Goal: Task Accomplishment & Management: Manage account settings

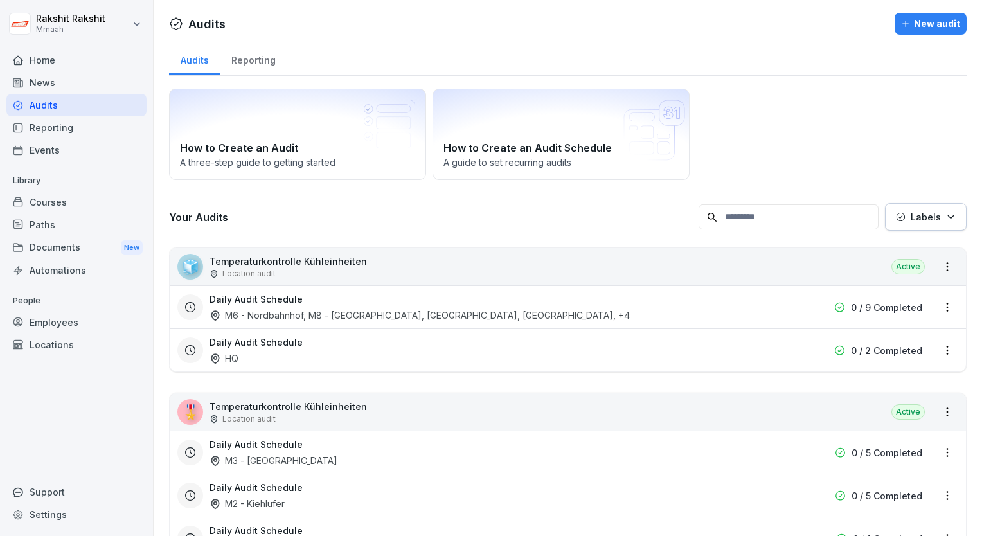
click at [99, 100] on div "Audits" at bounding box center [76, 105] width 140 height 22
click at [834, 116] on div "How to Create an Audit A three-[PERSON_NAME] to getting started How to Create a…" at bounding box center [567, 134] width 797 height 91
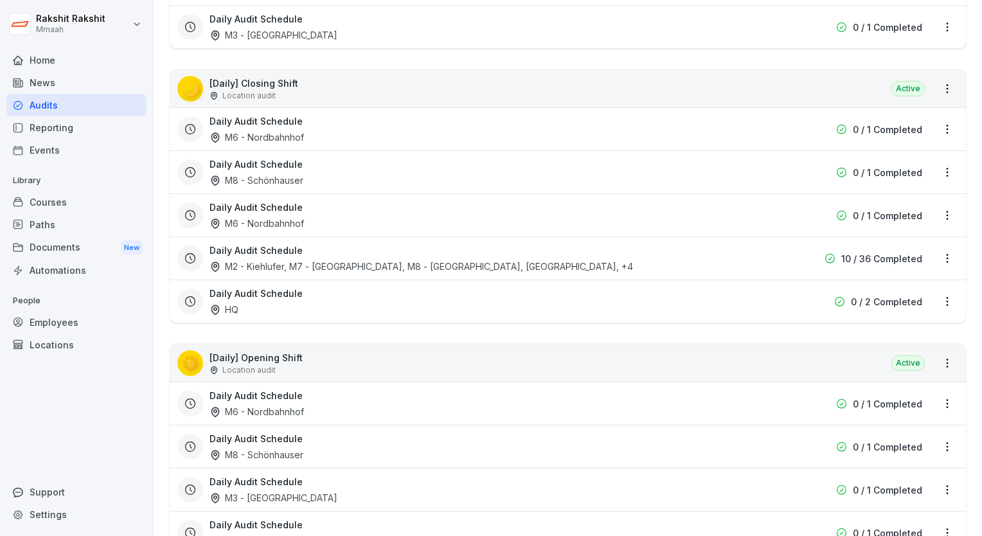
scroll to position [514, 0]
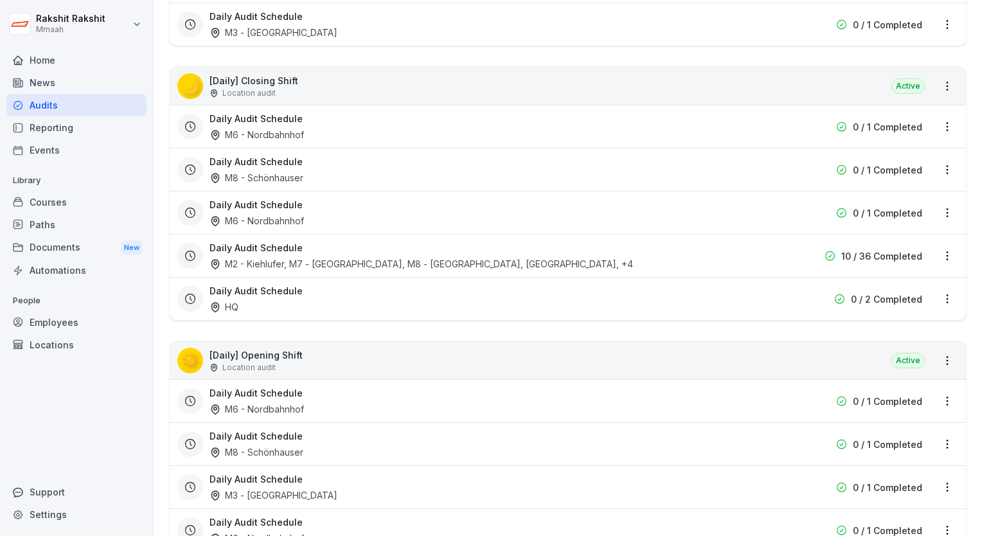
click at [439, 78] on div "🌙 [Daily] Closing Shift Location audit Active" at bounding box center [568, 85] width 796 height 37
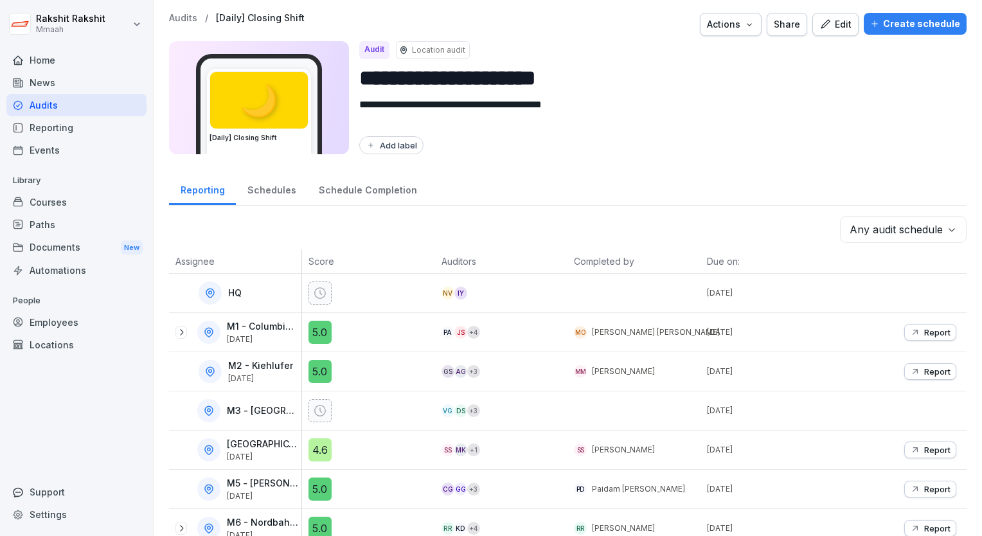
click at [892, 34] on button "Create schedule" at bounding box center [914, 24] width 103 height 22
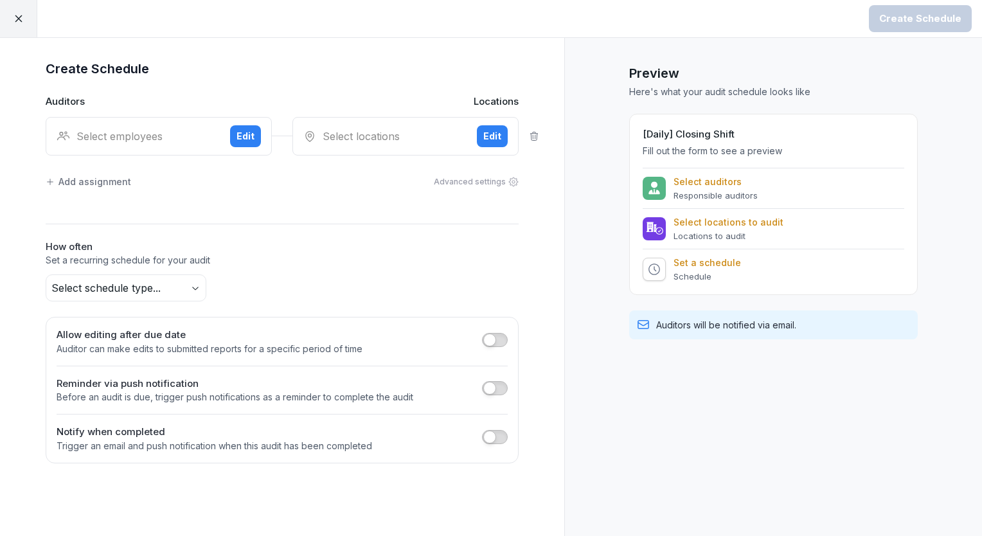
click at [125, 137] on div "Select employees" at bounding box center [138, 135] width 163 height 15
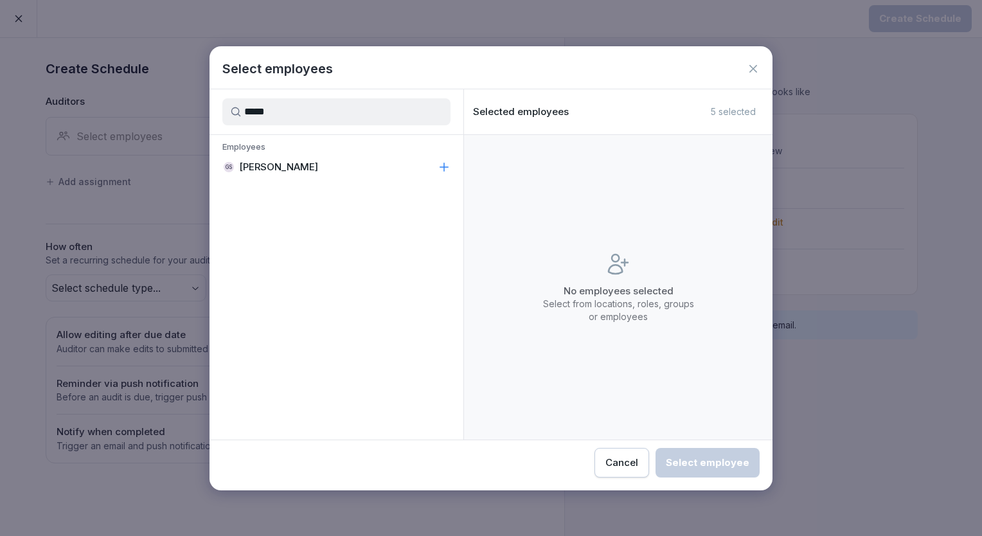
type input "*****"
click at [285, 168] on p "[PERSON_NAME]" at bounding box center [278, 167] width 79 height 13
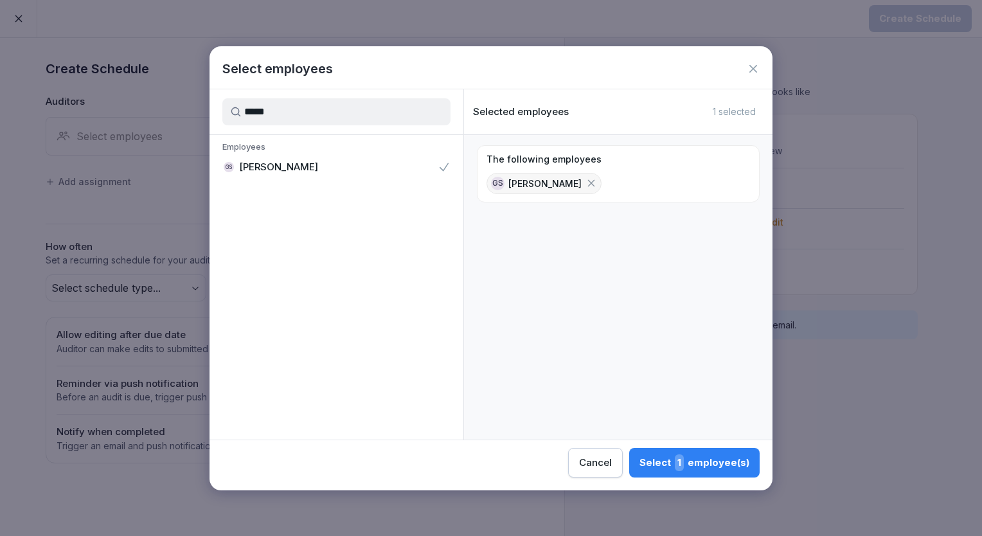
click at [702, 455] on div "Select 1 employee(s)" at bounding box center [694, 462] width 110 height 17
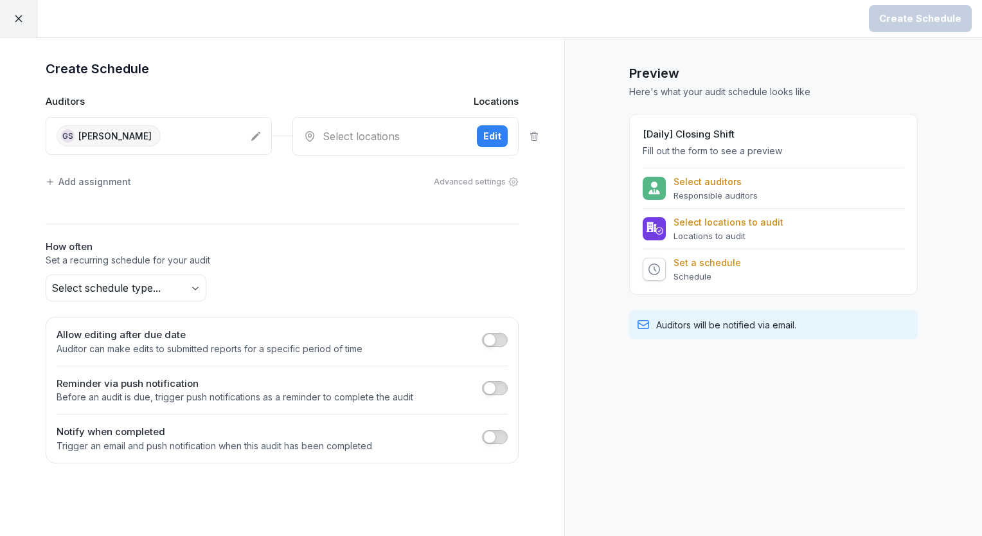
click at [383, 140] on div "Select locations" at bounding box center [384, 135] width 163 height 15
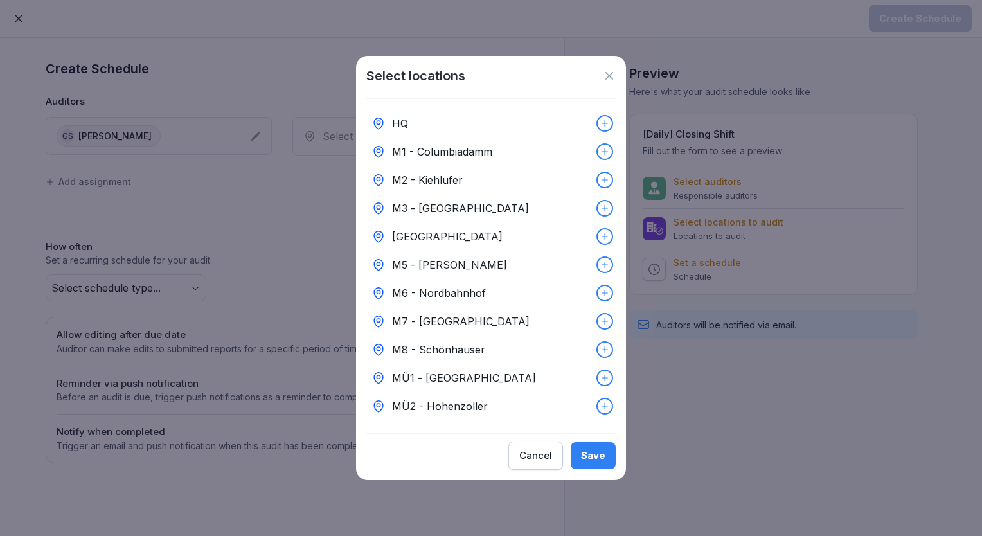
click at [603, 73] on icon at bounding box center [609, 75] width 13 height 13
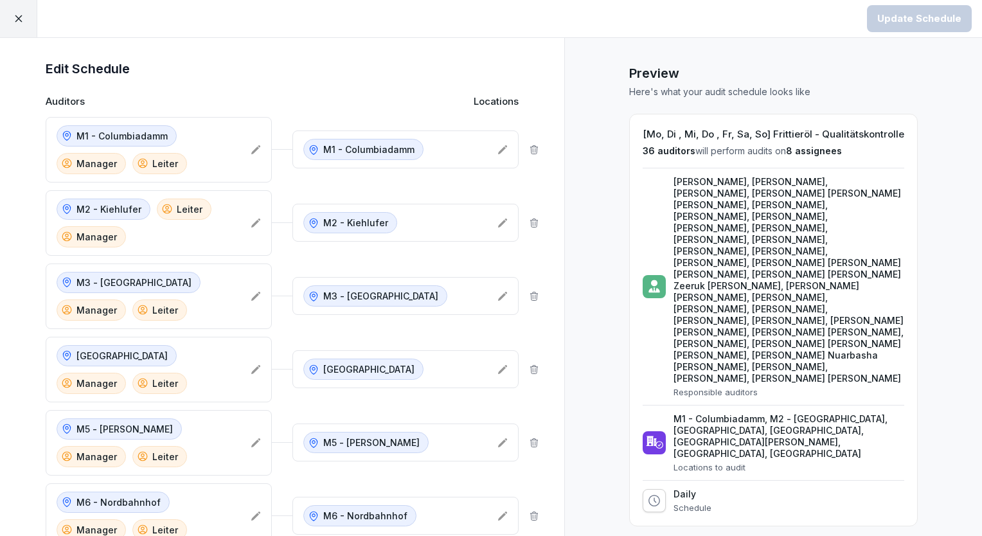
click at [26, 17] on div at bounding box center [18, 18] width 37 height 37
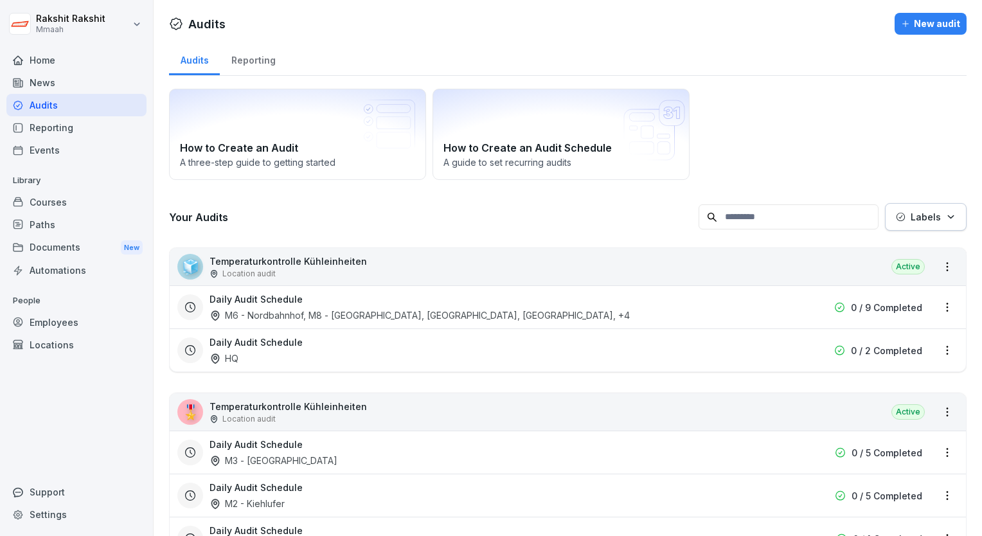
click at [63, 107] on div "Audits" at bounding box center [76, 105] width 140 height 22
click at [75, 315] on div "Employees" at bounding box center [76, 322] width 140 height 22
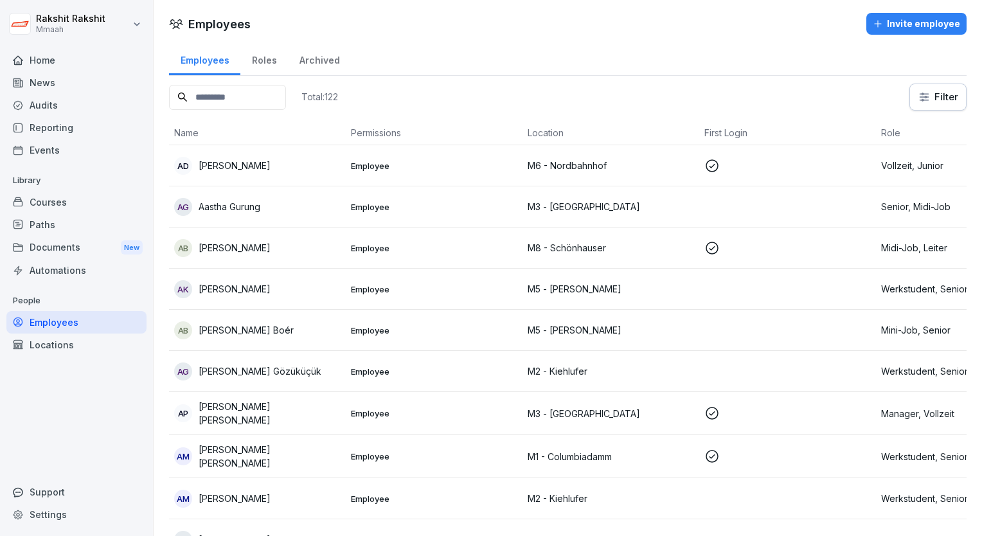
click at [203, 103] on input at bounding box center [227, 97] width 117 height 25
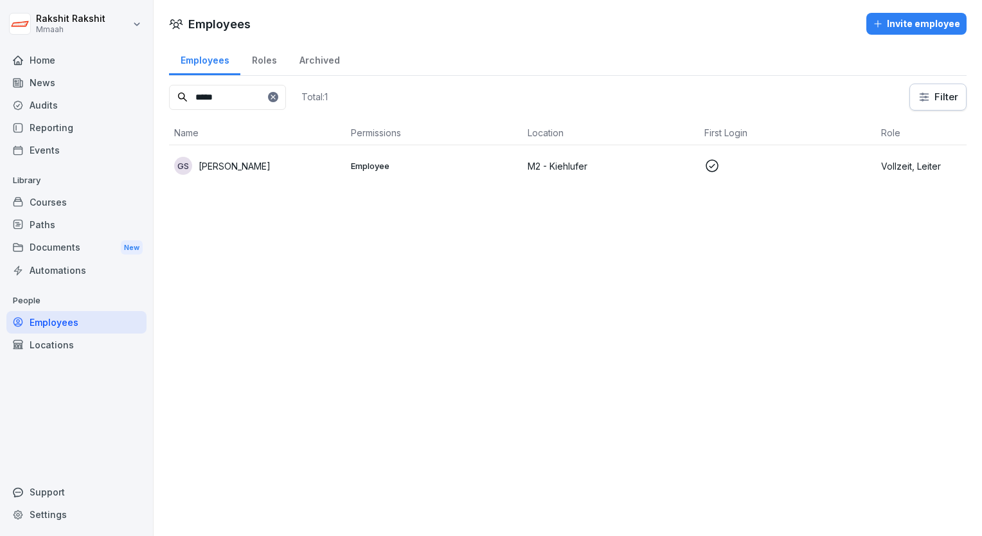
type input "*****"
click at [360, 175] on td "Employee" at bounding box center [434, 165] width 177 height 41
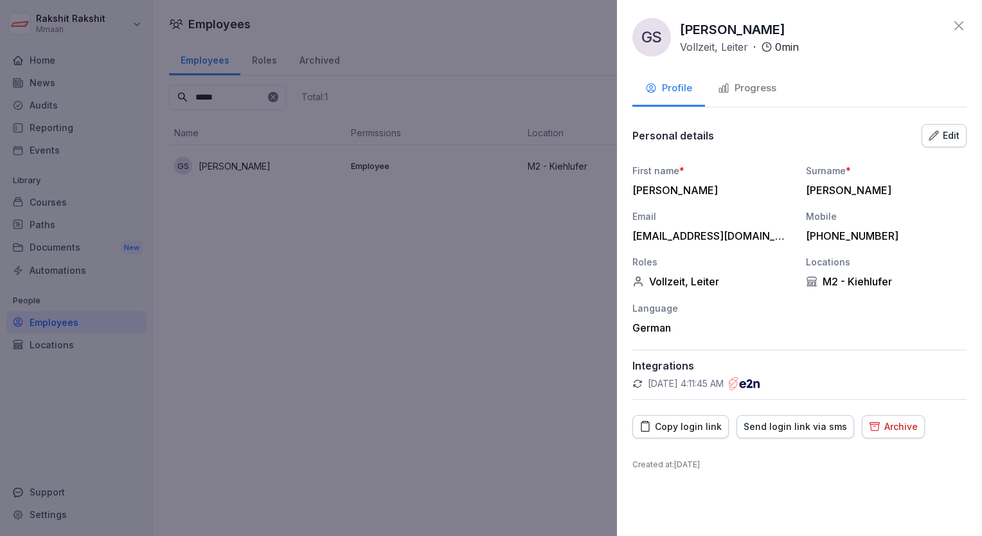
click at [942, 135] on div "Edit" at bounding box center [943, 135] width 31 height 14
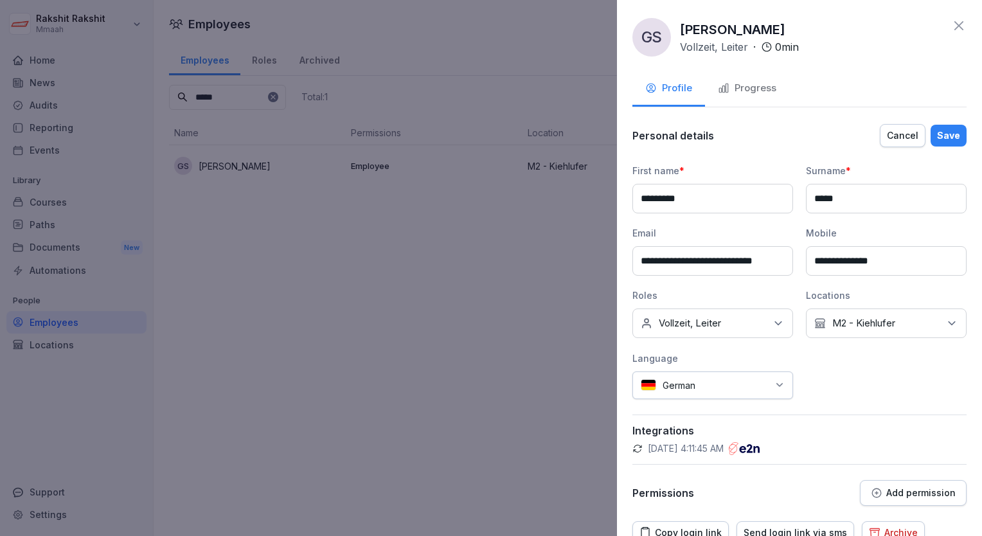
click at [914, 328] on div "No Location [GEOGRAPHIC_DATA]" at bounding box center [886, 323] width 161 height 30
click at [815, 430] on button "M2 - Kiehlufer" at bounding box center [815, 430] width 12 height 12
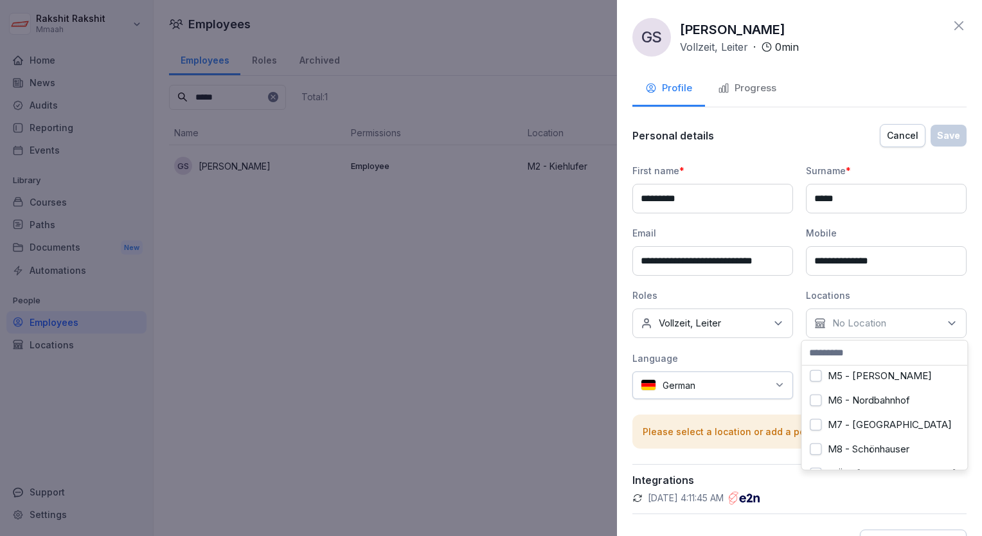
scroll to position [128, 0]
click at [812, 421] on button "M7 - [GEOGRAPHIC_DATA]" at bounding box center [815, 424] width 12 height 12
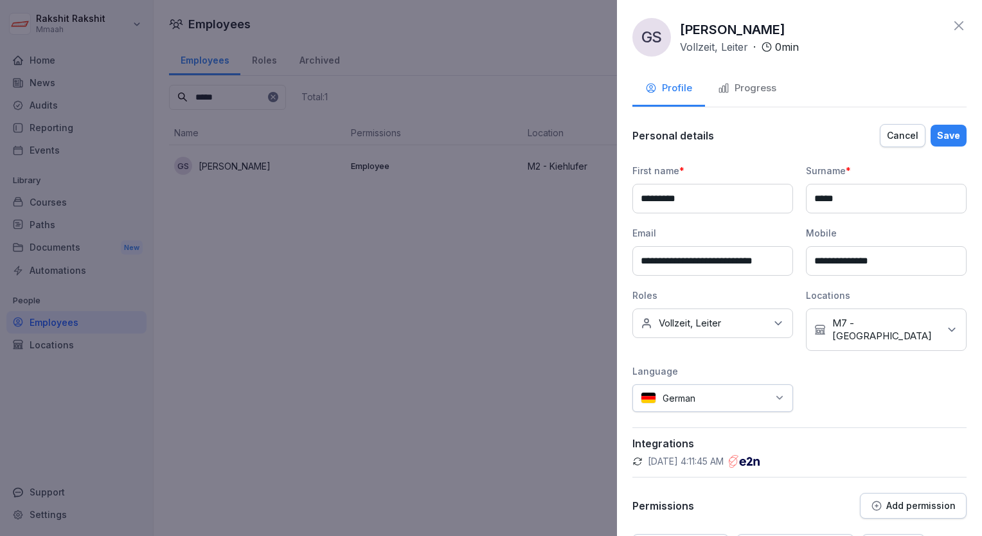
click at [953, 133] on button "Save" at bounding box center [948, 136] width 36 height 22
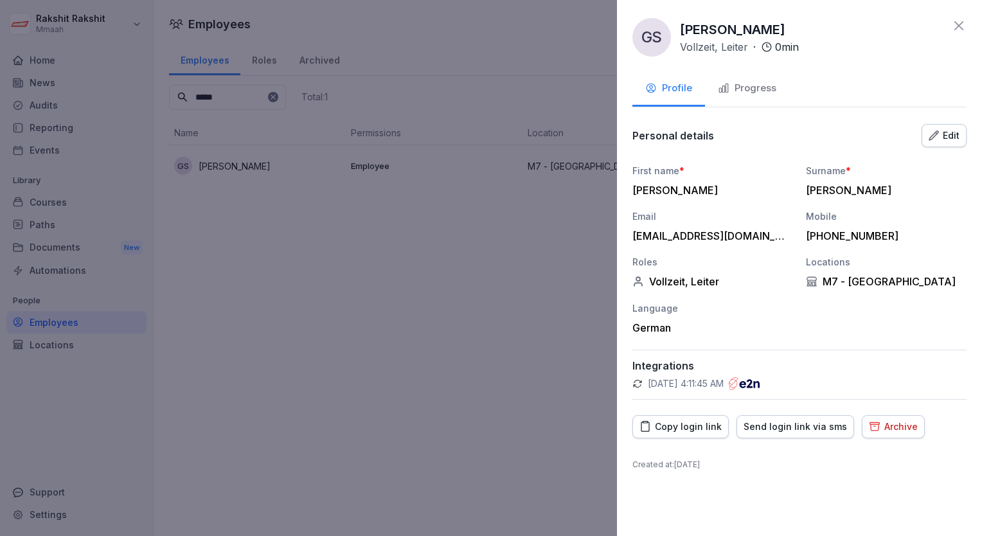
click at [958, 31] on icon at bounding box center [958, 25] width 15 height 15
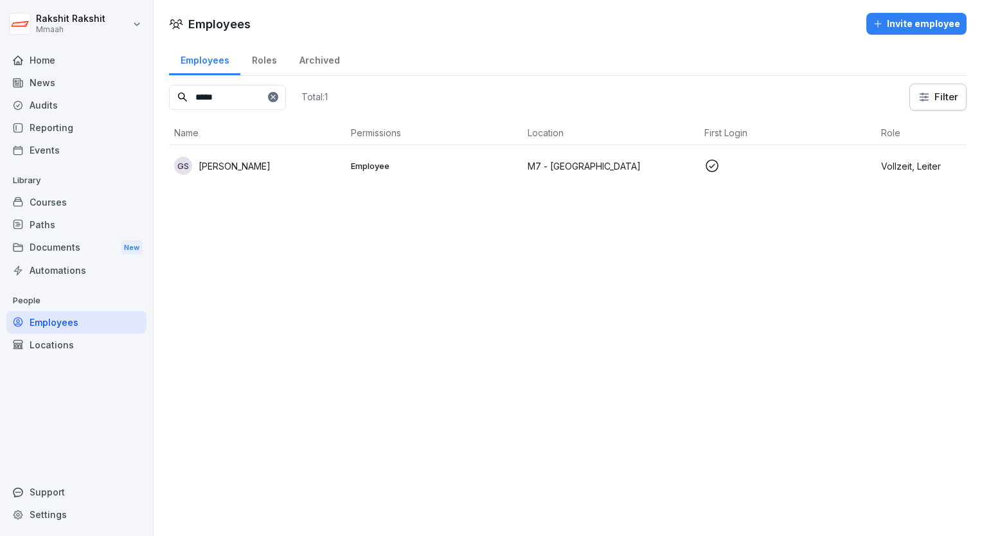
click at [55, 62] on div "Home" at bounding box center [76, 60] width 140 height 22
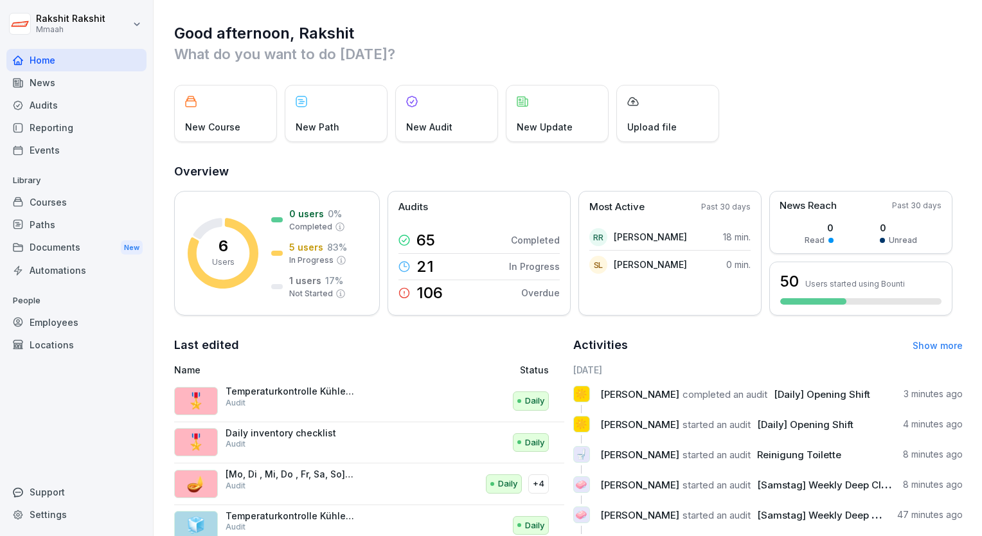
click at [72, 101] on div "Audits" at bounding box center [76, 105] width 140 height 22
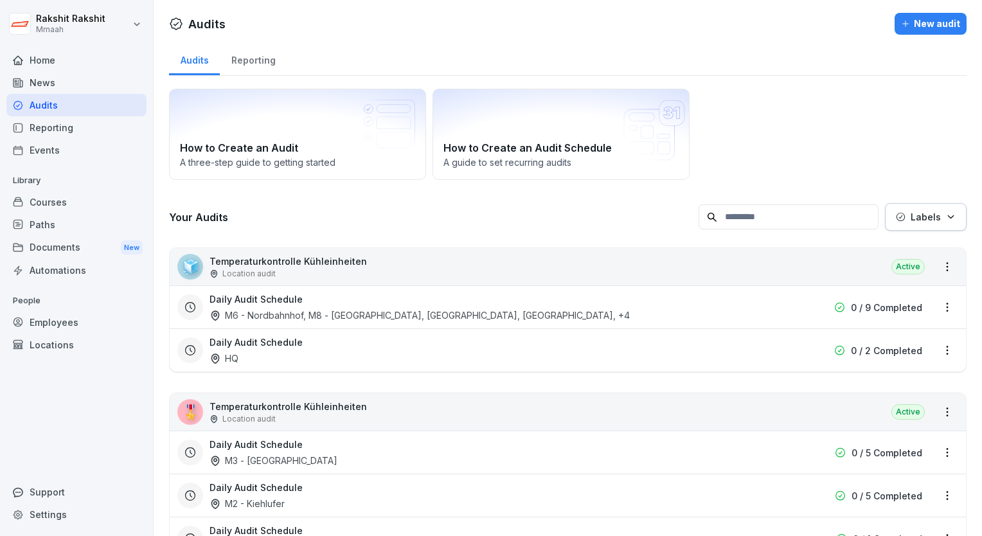
click at [582, 310] on div "Daily Audit Schedule M6 - Nordbahnhof, [GEOGRAPHIC_DATA], [GEOGRAPHIC_DATA], M2…" at bounding box center [485, 307] width 552 height 30
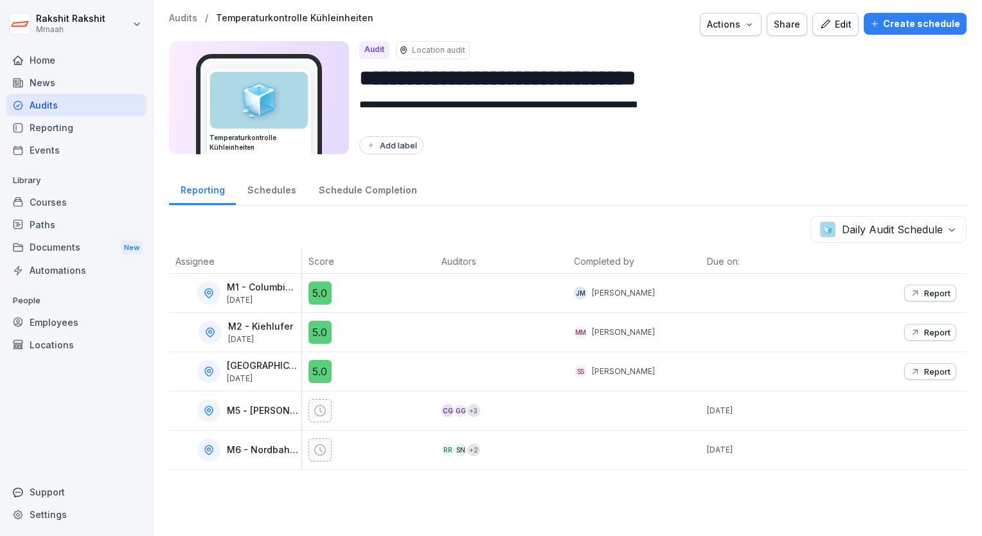
click at [81, 99] on div "Audits" at bounding box center [76, 105] width 140 height 22
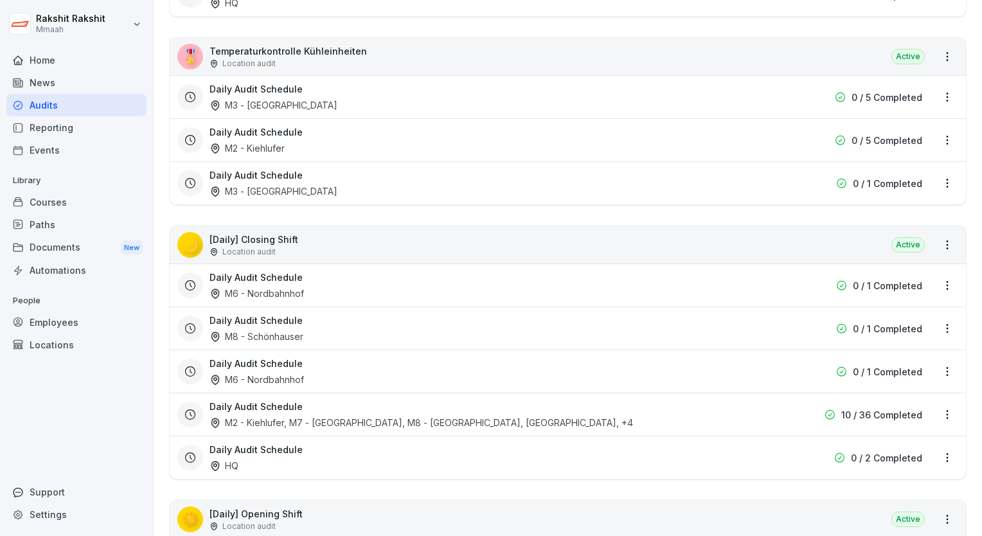
scroll to position [360, 0]
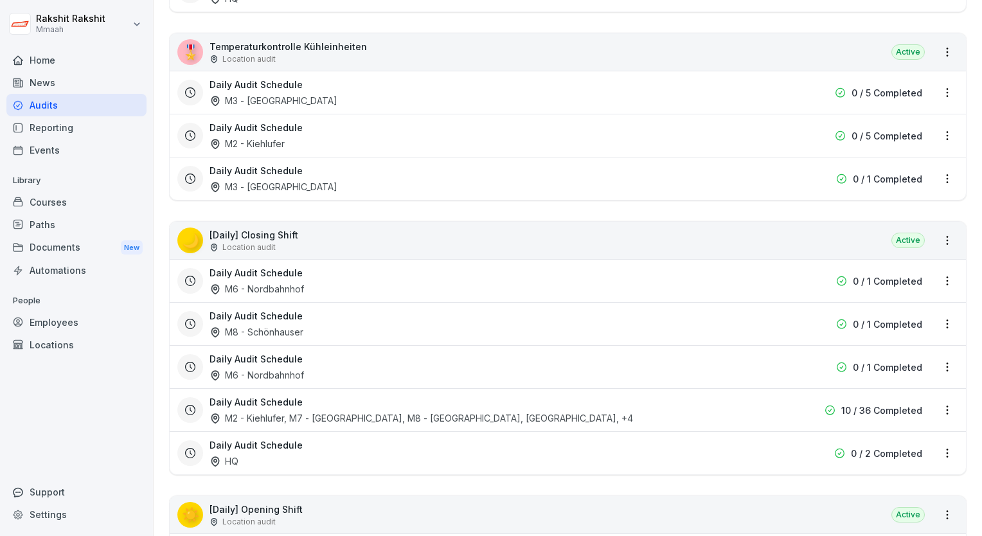
click at [396, 239] on div "🌙 [Daily] Closing Shift Location audit Active" at bounding box center [568, 240] width 796 height 37
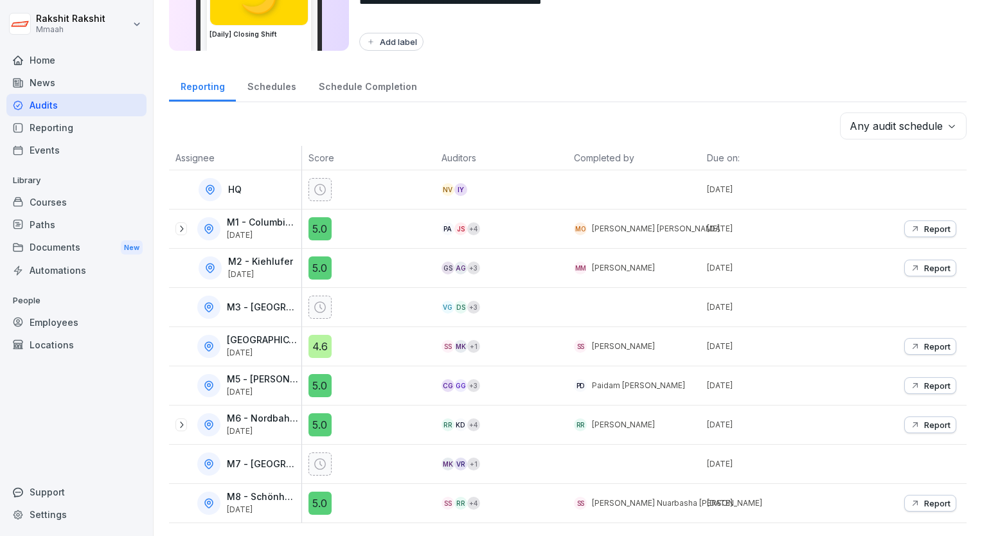
scroll to position [110, 0]
click at [827, 76] on div "Reporting Schedules Schedule Completion" at bounding box center [567, 85] width 797 height 33
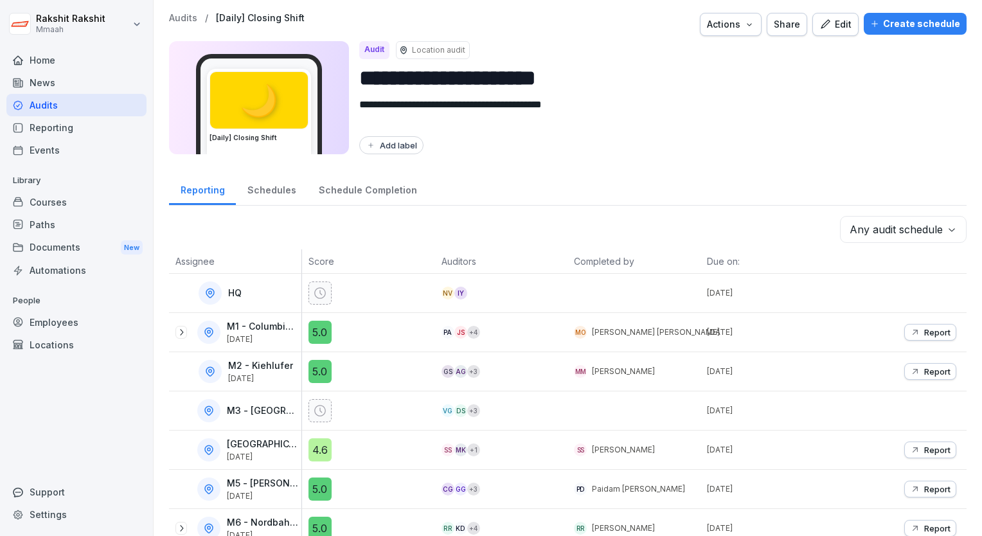
scroll to position [0, 0]
click at [894, 30] on div "Create schedule" at bounding box center [915, 24] width 90 height 14
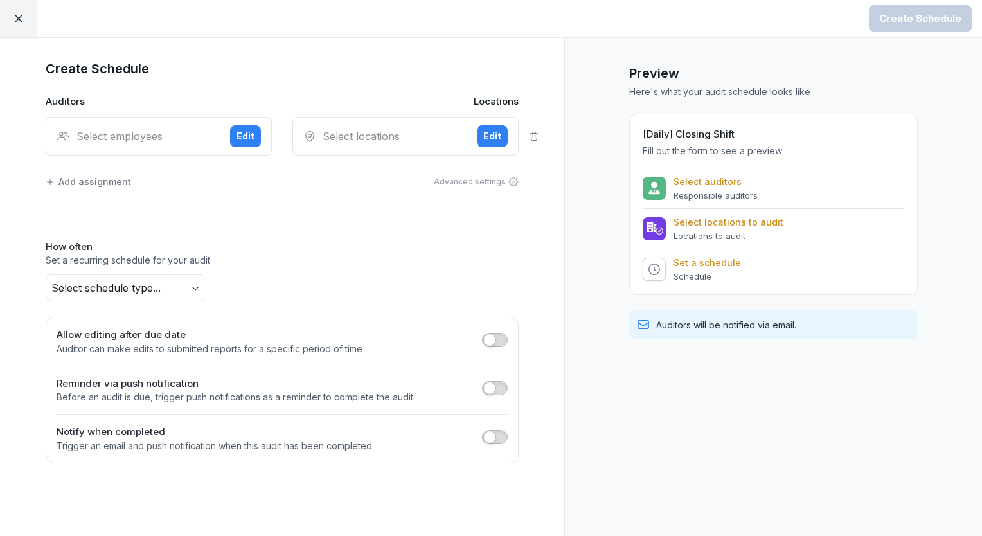
click at [134, 137] on div "Select employees" at bounding box center [138, 135] width 163 height 15
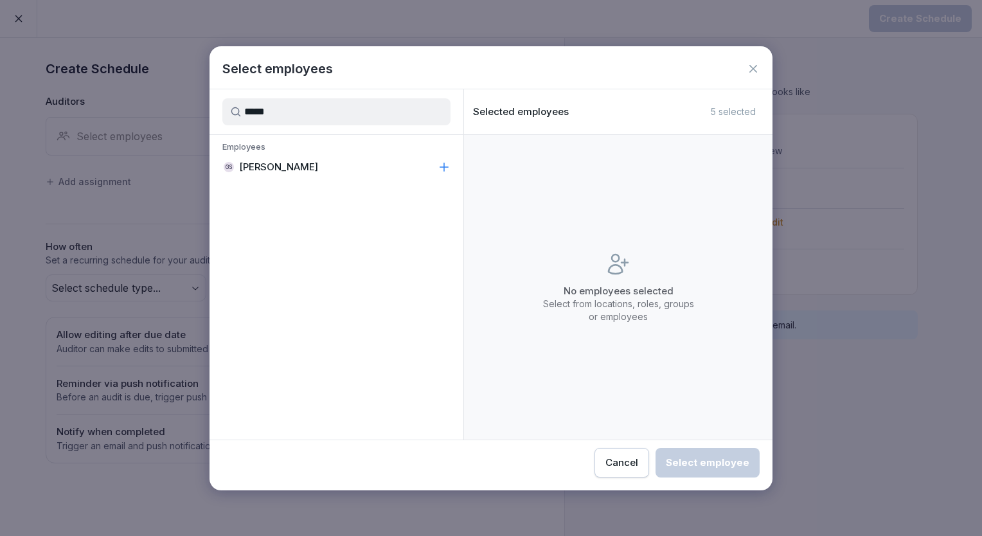
type input "*****"
click at [262, 168] on p "[PERSON_NAME]" at bounding box center [278, 167] width 79 height 13
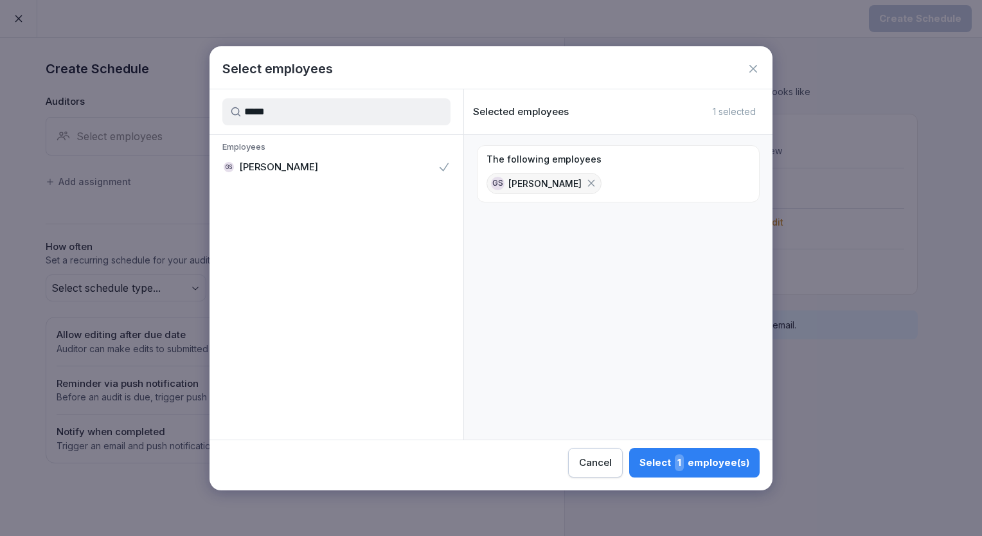
click at [678, 454] on div "Select 1 employee(s)" at bounding box center [694, 462] width 110 height 17
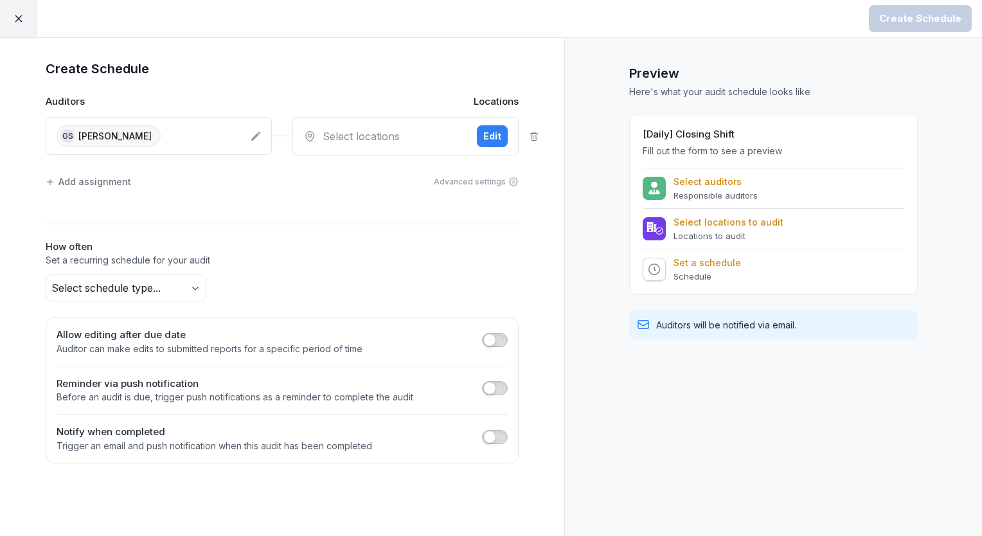
click at [349, 125] on div "Select locations Edit" at bounding box center [405, 136] width 226 height 39
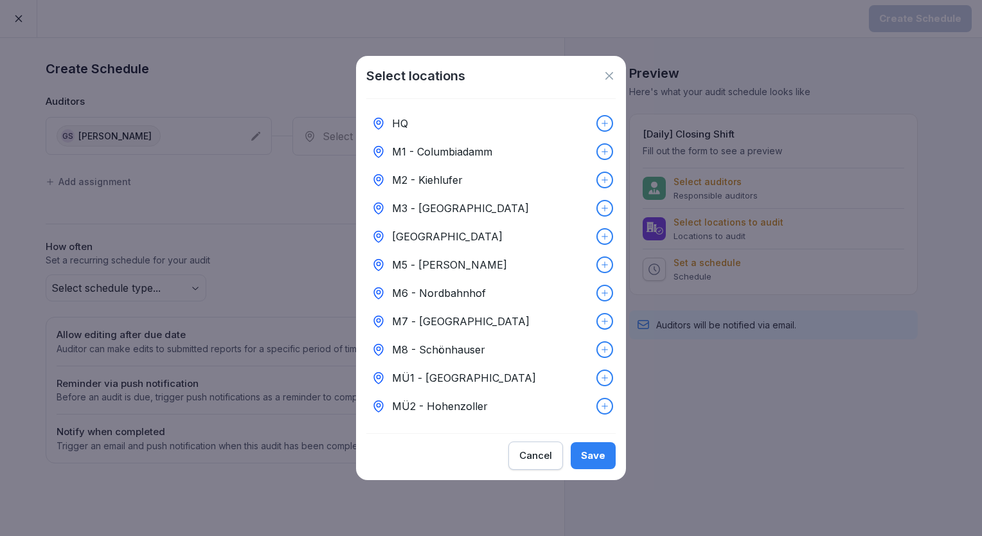
click at [432, 314] on p "M7 - [GEOGRAPHIC_DATA]" at bounding box center [460, 321] width 137 height 15
click at [601, 468] on button "Save" at bounding box center [592, 455] width 45 height 27
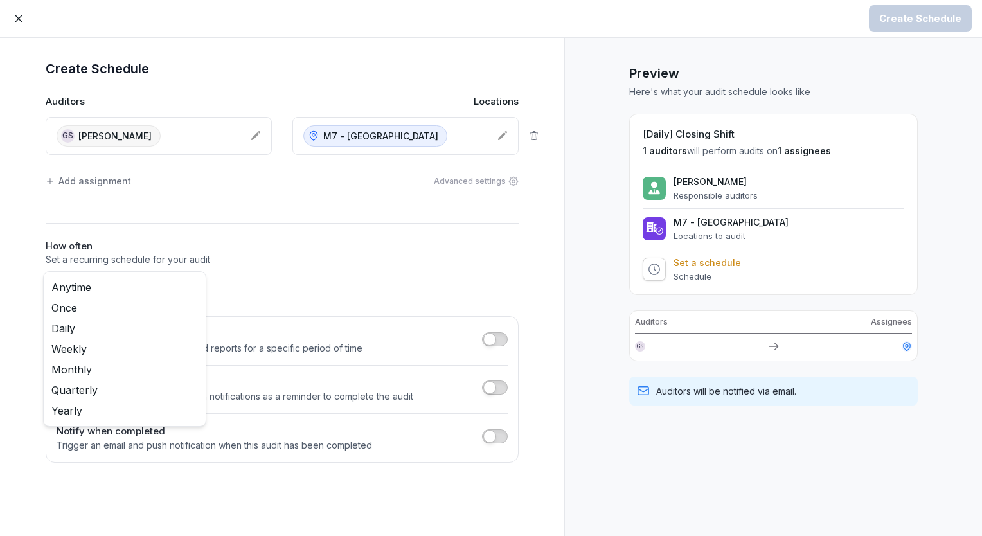
click at [137, 281] on body "Create Schedule Create Schedule Auditors Locations GS [PERSON_NAME] M7 - Kantst…" at bounding box center [491, 268] width 982 height 536
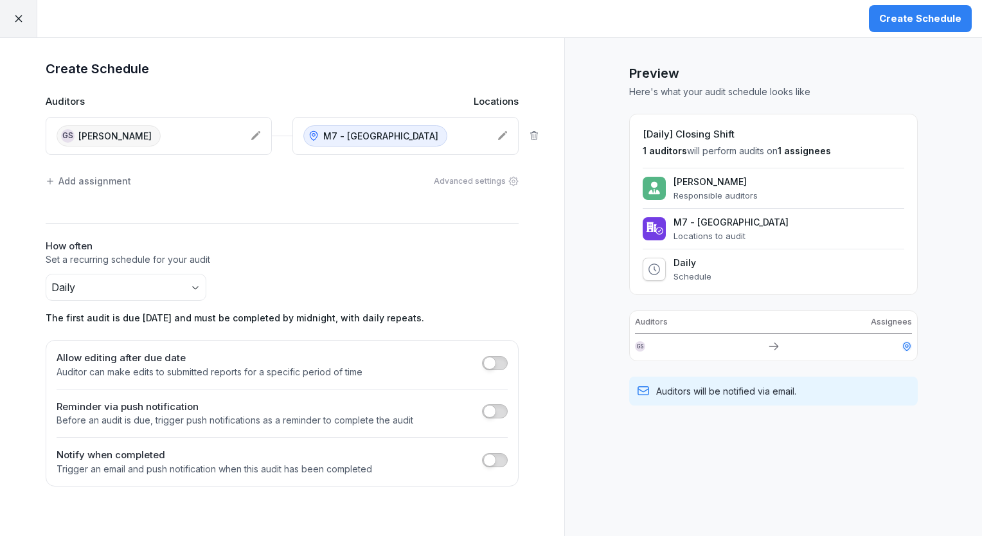
click at [891, 18] on div "Create Schedule" at bounding box center [920, 19] width 82 height 14
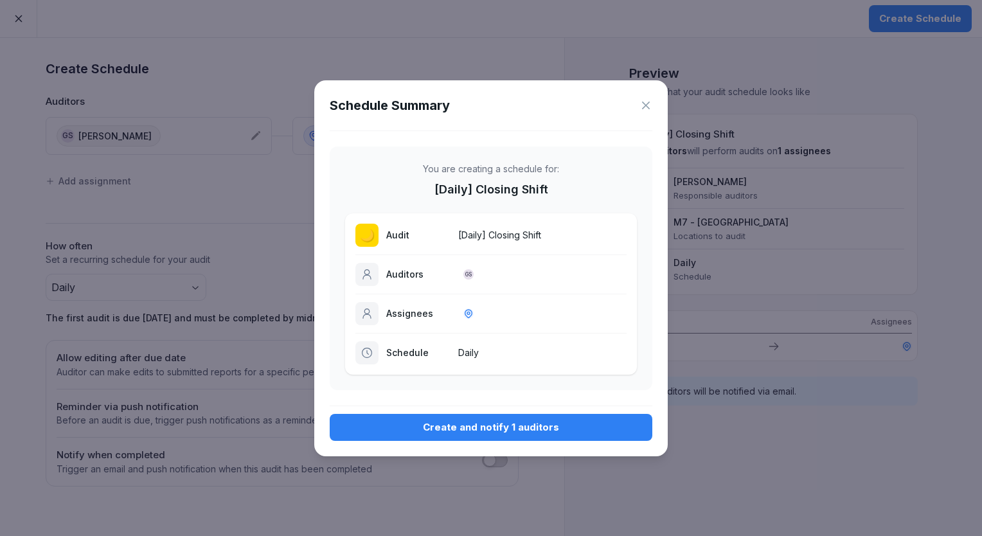
click at [542, 421] on div "Create and notify 1 auditors" at bounding box center [491, 427] width 302 height 14
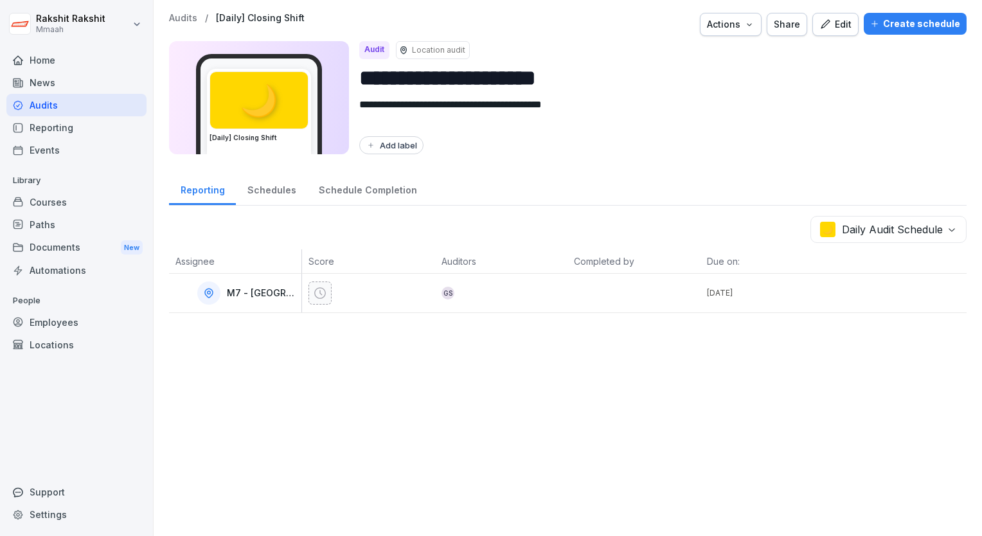
click at [90, 107] on div "Audits" at bounding box center [76, 105] width 140 height 22
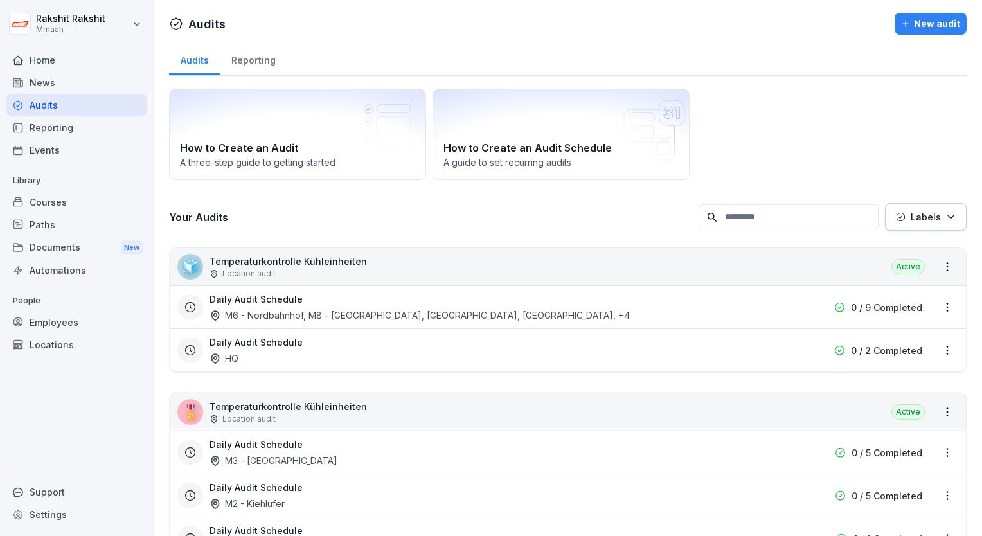
click at [858, 127] on div "How to Create an Audit A three-[PERSON_NAME] to getting started How to Create a…" at bounding box center [567, 134] width 797 height 91
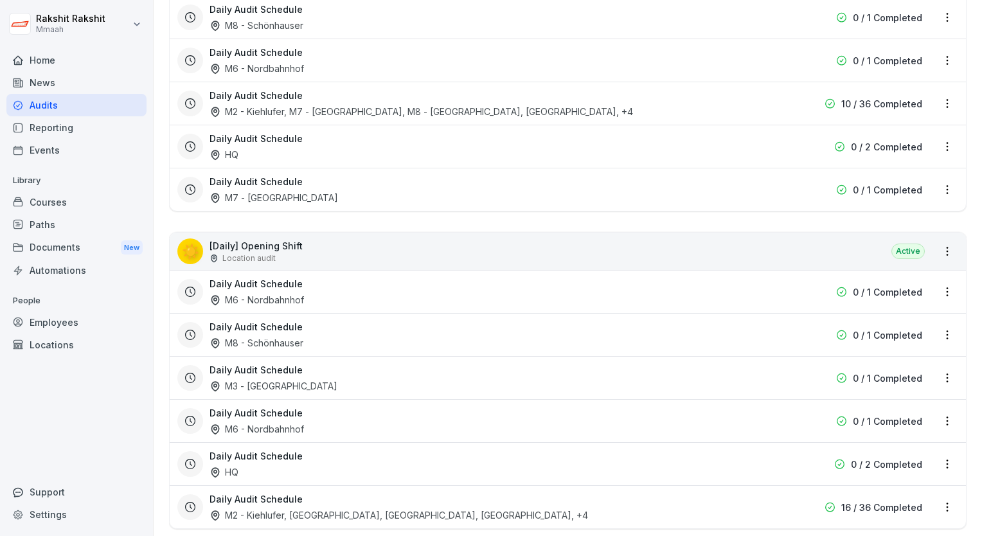
scroll to position [668, 0]
click at [430, 233] on div "☀️ [Daily] Opening Shift Location audit Active" at bounding box center [568, 249] width 796 height 37
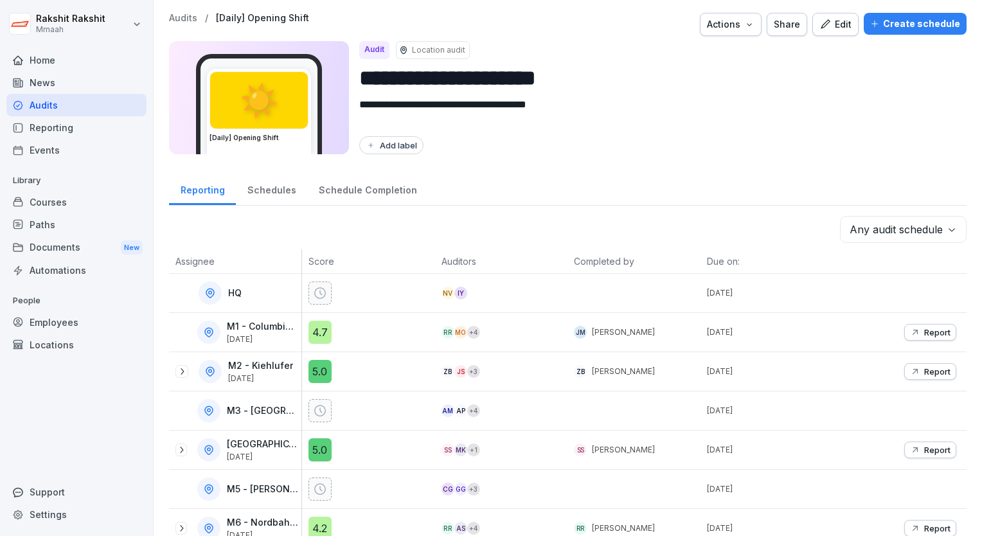
click at [884, 24] on div "Create schedule" at bounding box center [915, 24] width 90 height 14
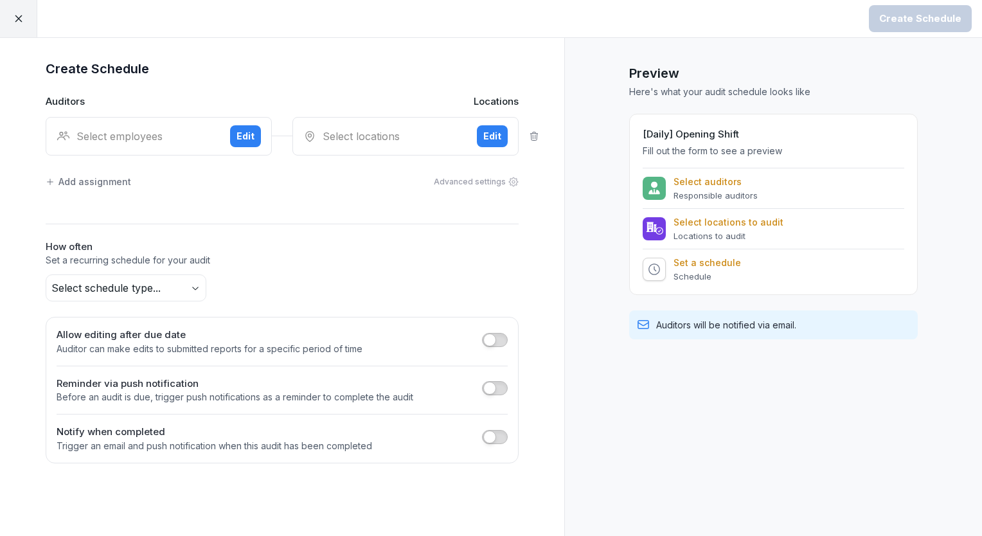
click at [134, 148] on div "Select employees Edit" at bounding box center [159, 136] width 226 height 39
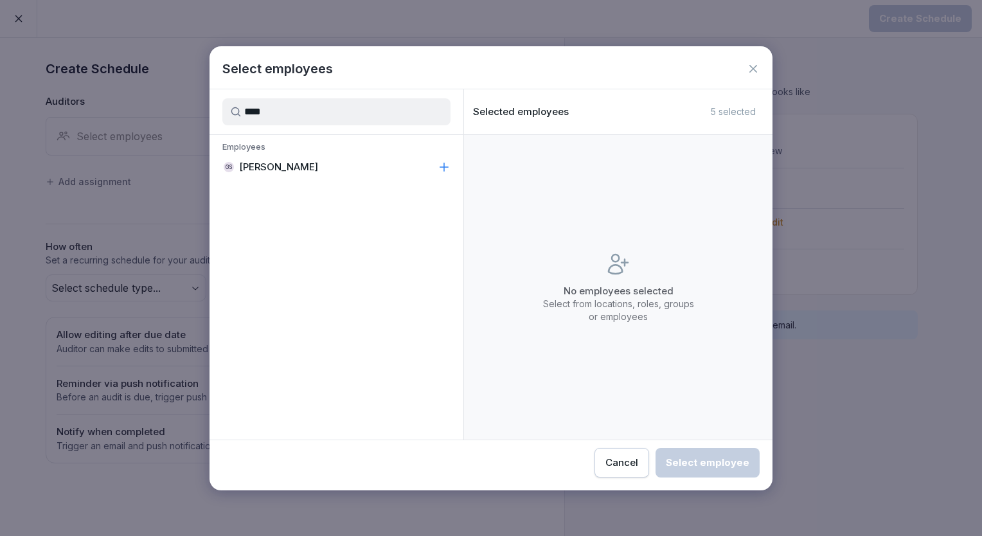
type input "****"
click at [267, 176] on div "GS [PERSON_NAME]" at bounding box center [336, 166] width 254 height 23
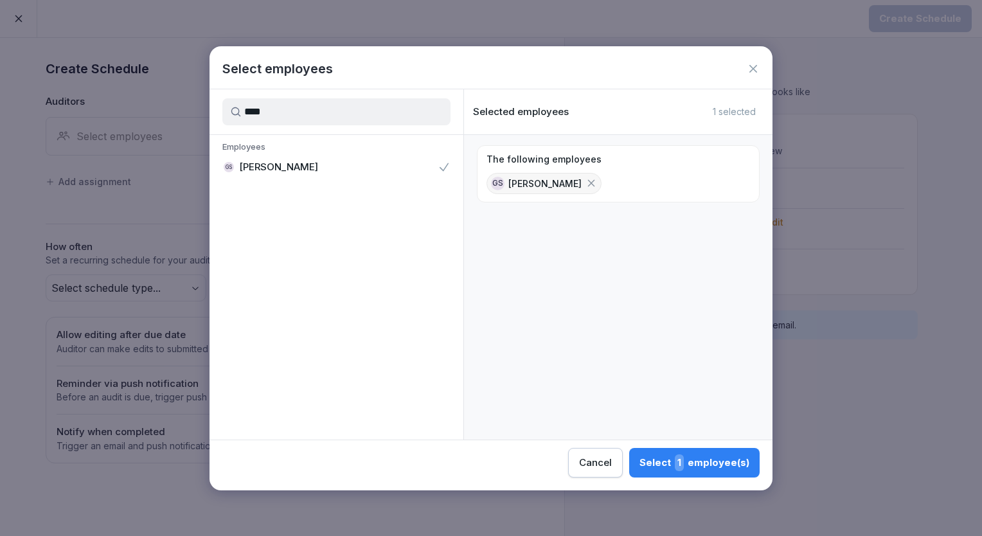
click at [672, 454] on div "Select 1 employee(s)" at bounding box center [694, 462] width 110 height 17
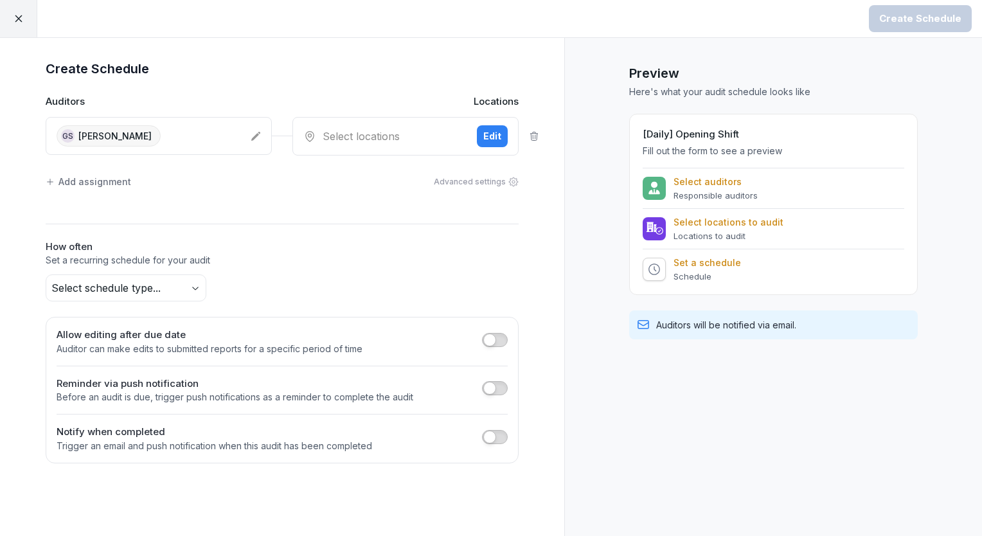
click at [386, 142] on div "Select locations" at bounding box center [384, 135] width 163 height 15
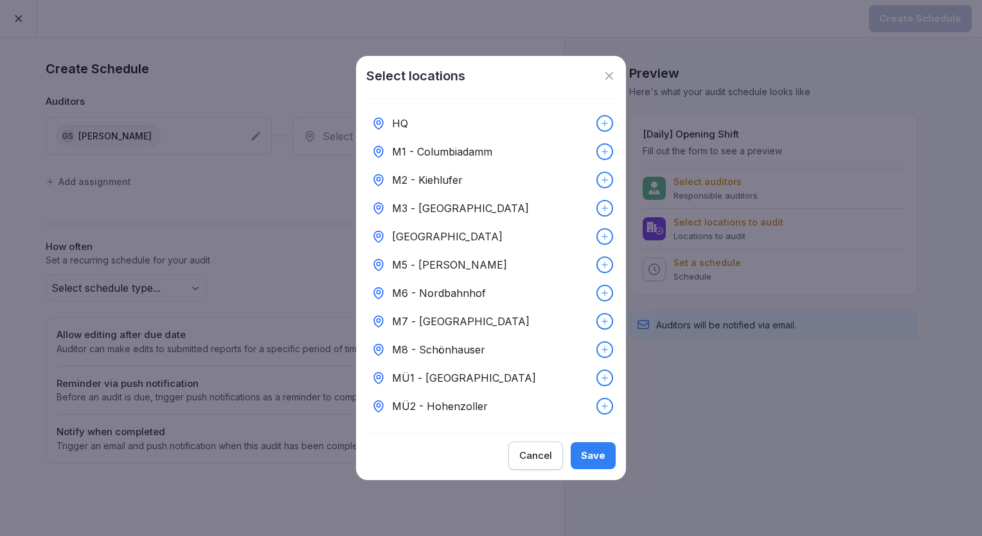
click at [466, 314] on p "M7 - [GEOGRAPHIC_DATA]" at bounding box center [460, 321] width 137 height 15
click at [600, 463] on div "Save" at bounding box center [593, 455] width 24 height 14
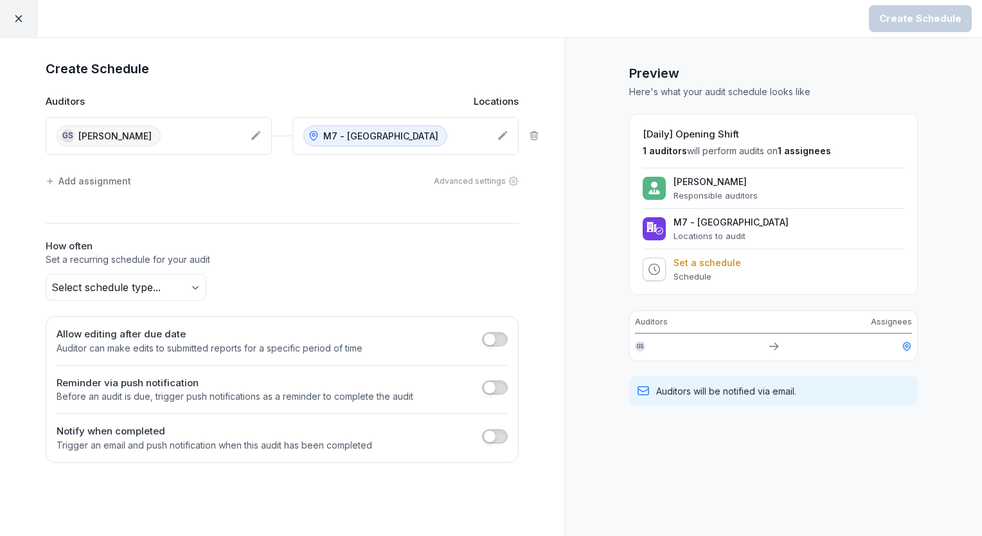
click at [176, 276] on body "Create Schedule Create Schedule Auditors Locations GS [PERSON_NAME] M7 - Kantst…" at bounding box center [491, 268] width 982 height 536
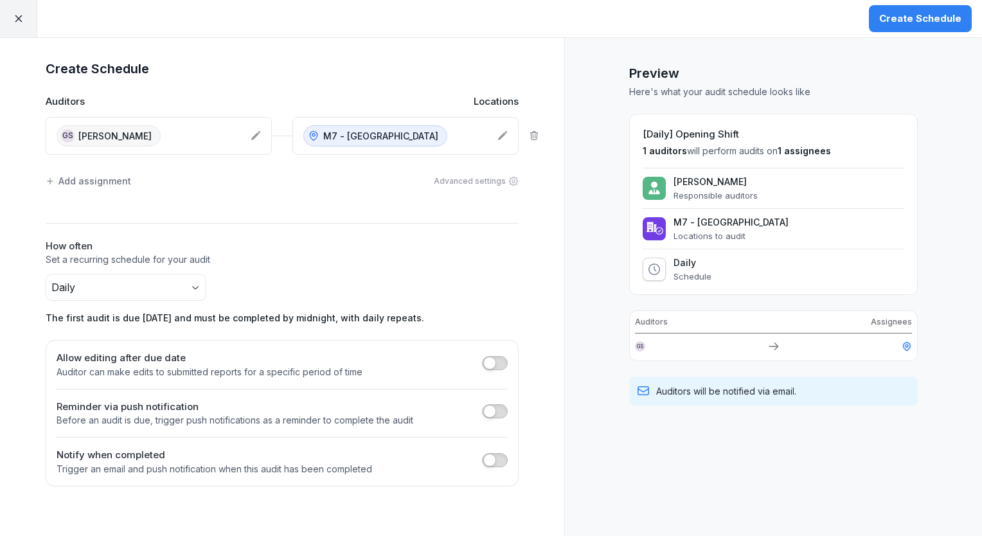
click at [820, 78] on h1 "Preview" at bounding box center [773, 73] width 288 height 19
click at [937, 13] on div "Create Schedule" at bounding box center [920, 19] width 82 height 14
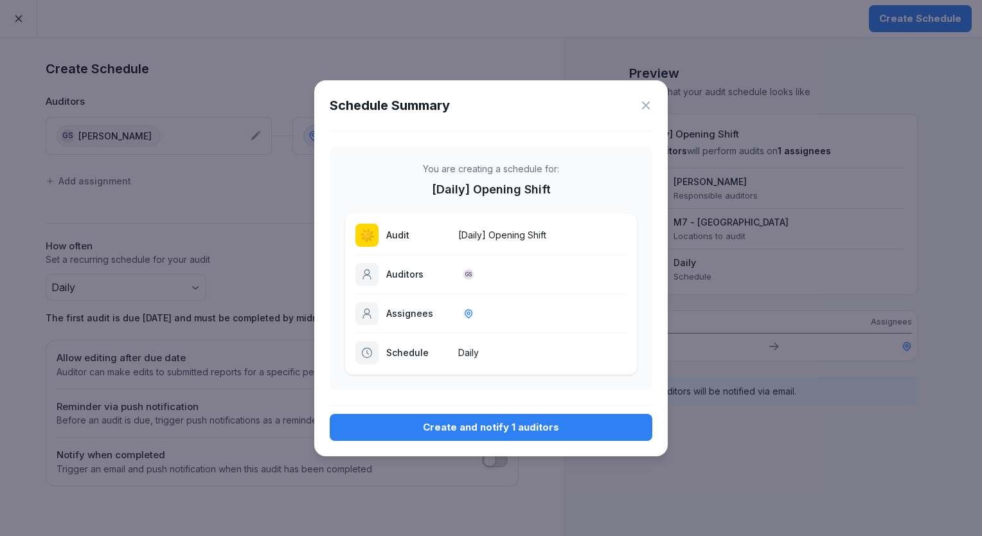
click at [419, 428] on div "Create and notify 1 auditors" at bounding box center [491, 427] width 302 height 14
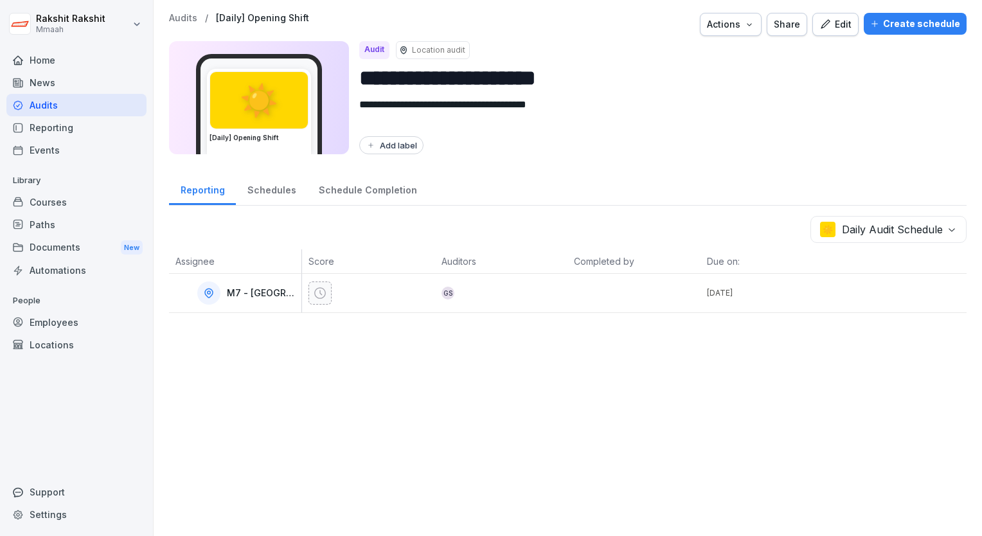
click at [84, 107] on div "Audits" at bounding box center [76, 105] width 140 height 22
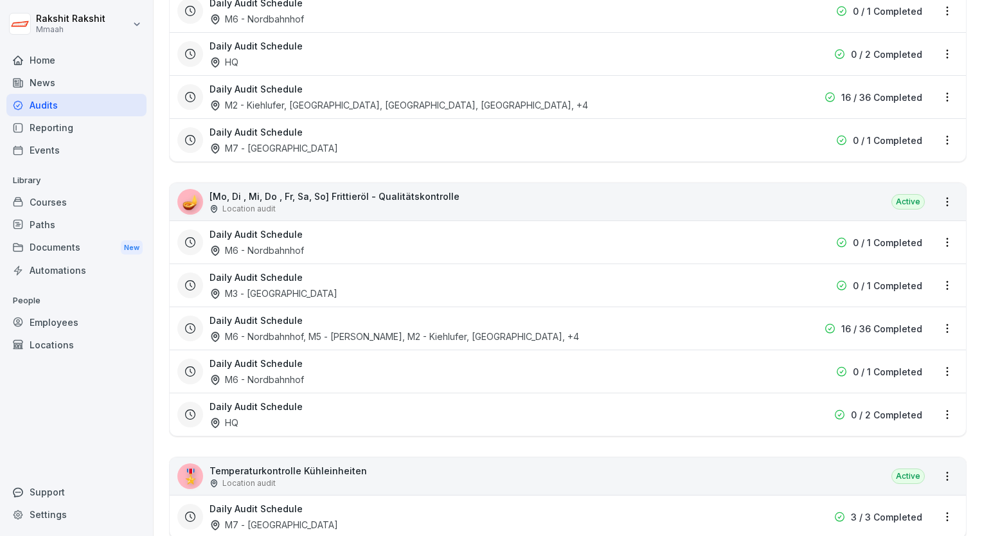
scroll to position [1131, 0]
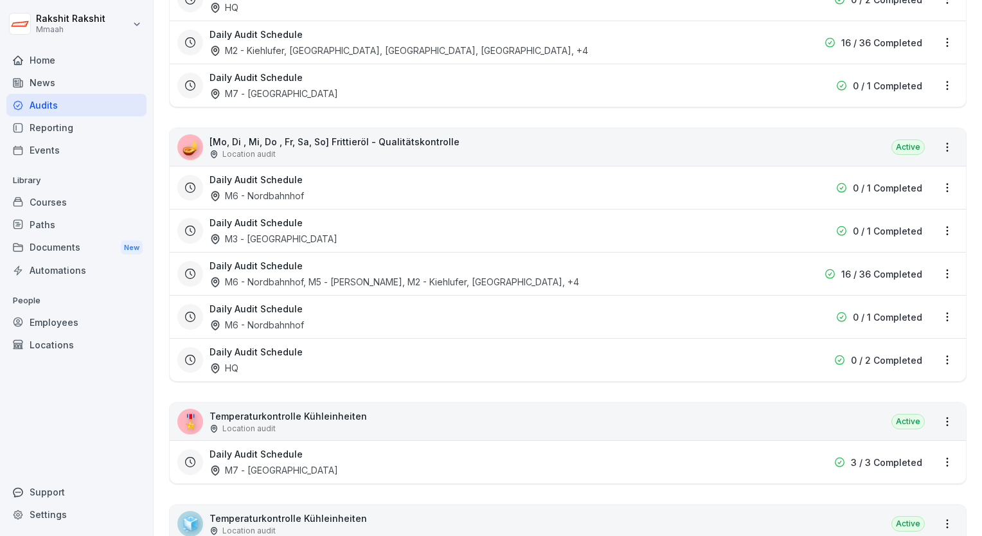
click at [603, 145] on div "🪔 [Mo, Di , Mi, Do , Fr, Sa, So] Frittieröl - Qualitätskontrolle Location audit…" at bounding box center [568, 146] width 796 height 37
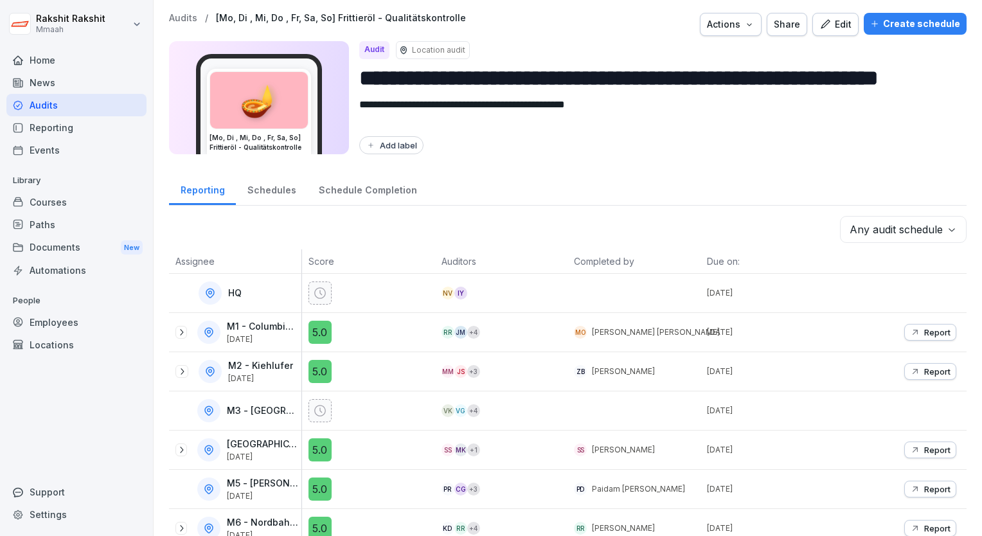
click at [896, 32] on button "Create schedule" at bounding box center [914, 24] width 103 height 22
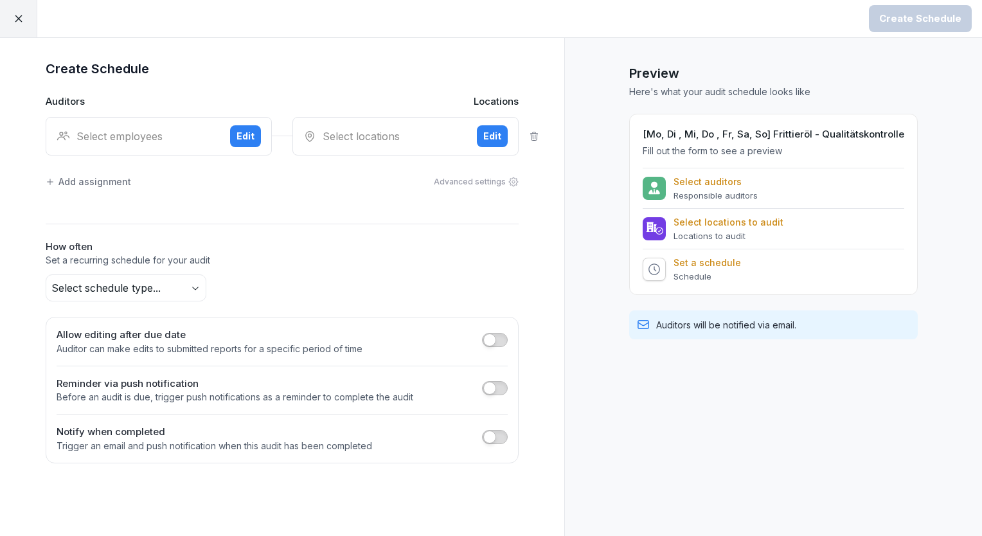
click at [143, 149] on div "Select employees Edit" at bounding box center [159, 136] width 226 height 39
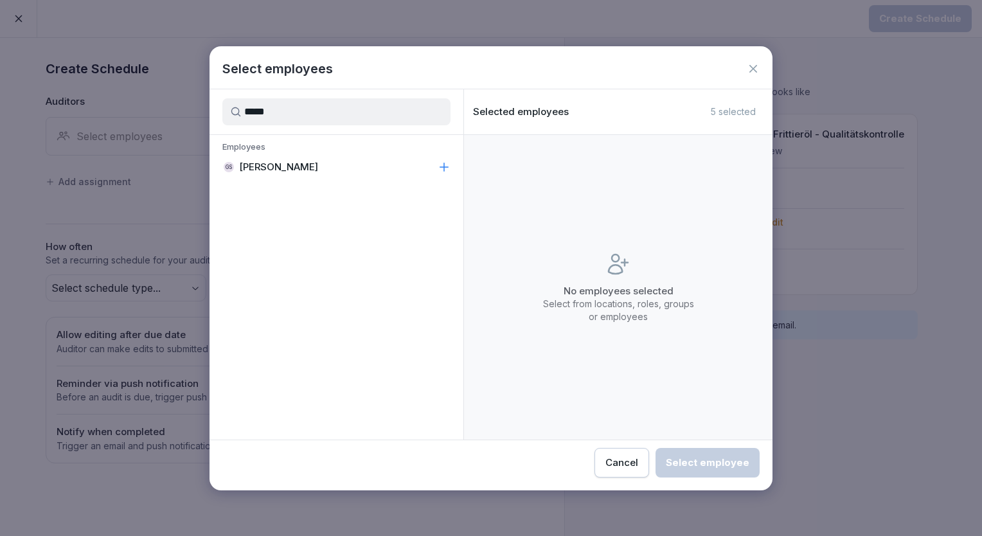
type input "*****"
click at [283, 166] on p "[PERSON_NAME]" at bounding box center [278, 167] width 79 height 13
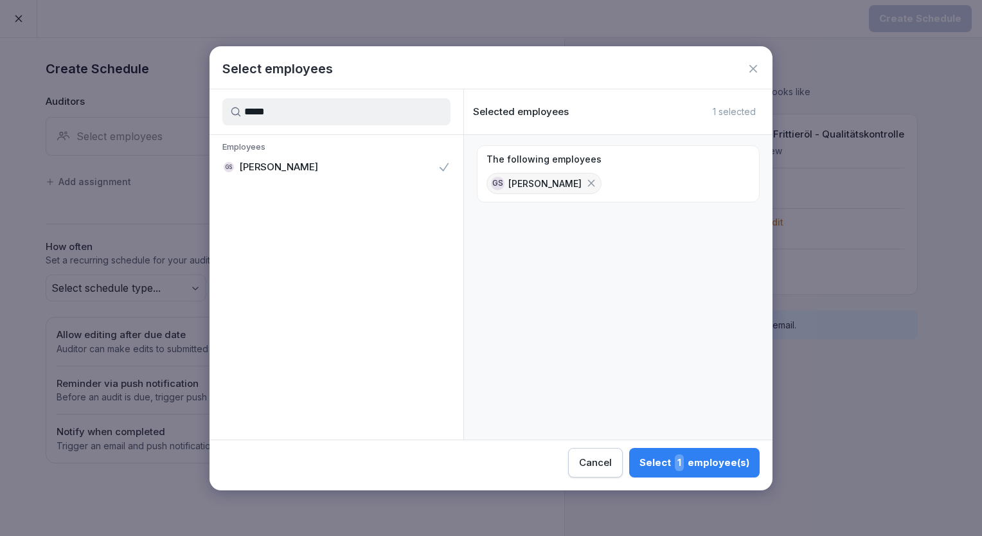
click at [682, 455] on span "1" at bounding box center [679, 462] width 9 height 17
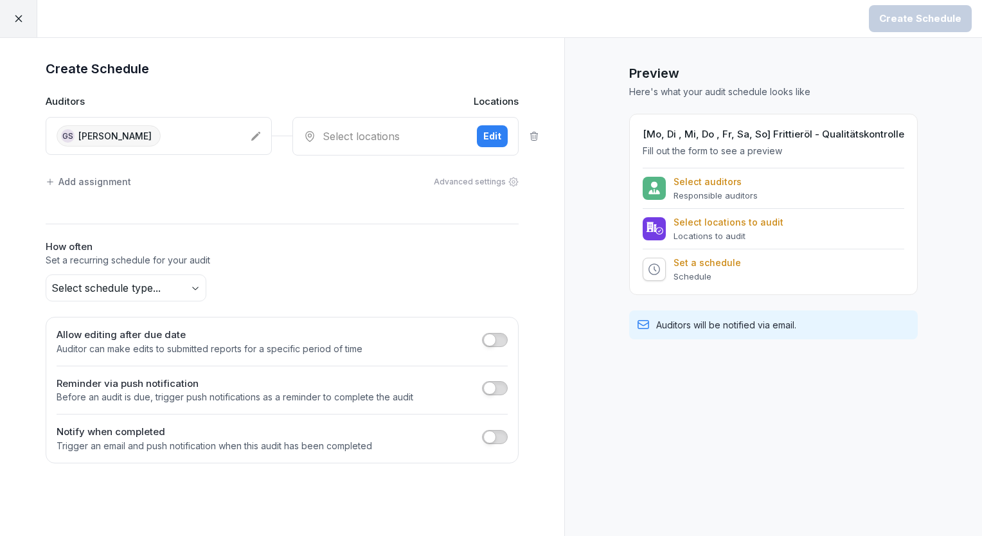
click at [393, 134] on div "Select locations" at bounding box center [384, 135] width 163 height 15
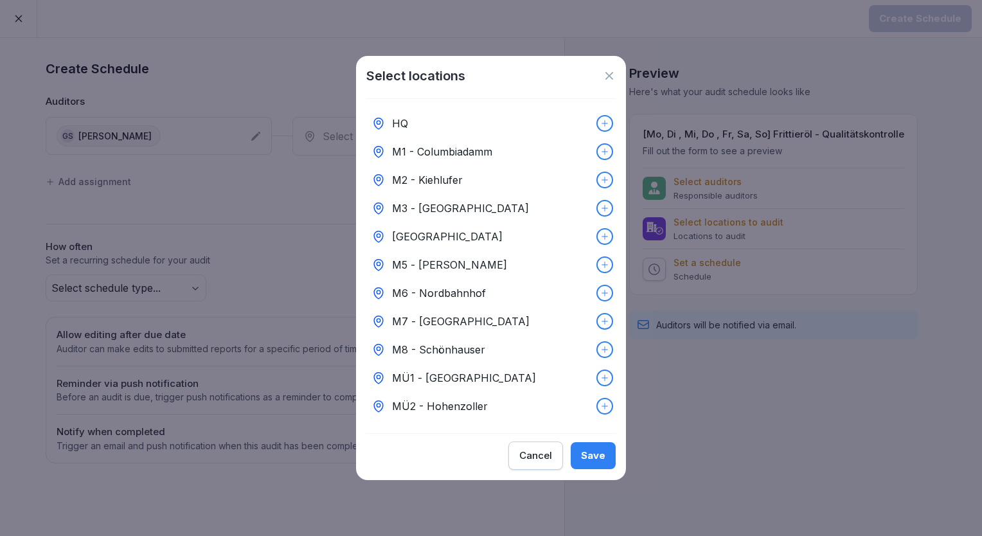
click at [453, 317] on p "M7 - [GEOGRAPHIC_DATA]" at bounding box center [460, 321] width 137 height 15
click at [606, 464] on button "Save" at bounding box center [592, 455] width 45 height 27
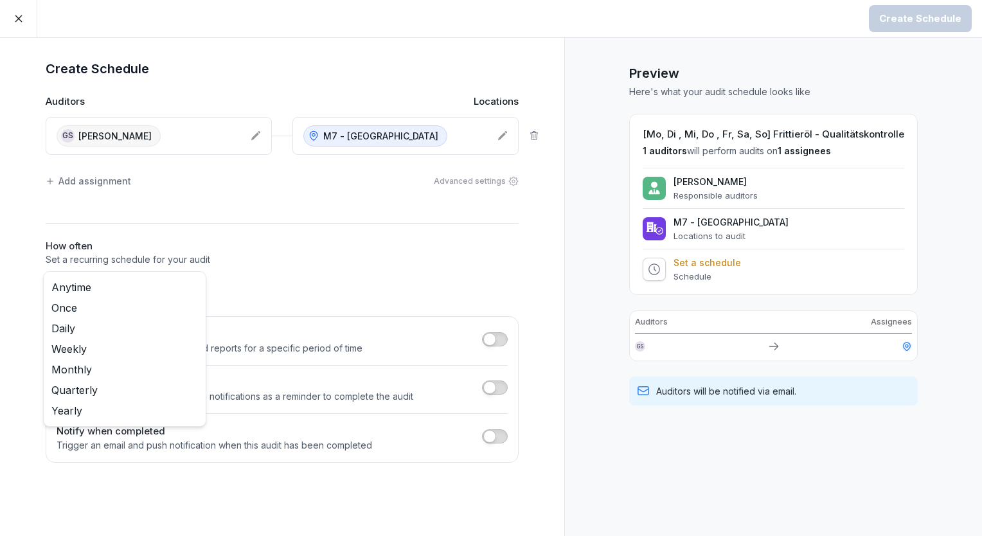
click at [135, 279] on body "Create Schedule Create Schedule Auditors Locations GS [PERSON_NAME] M7 - Kantst…" at bounding box center [491, 268] width 982 height 536
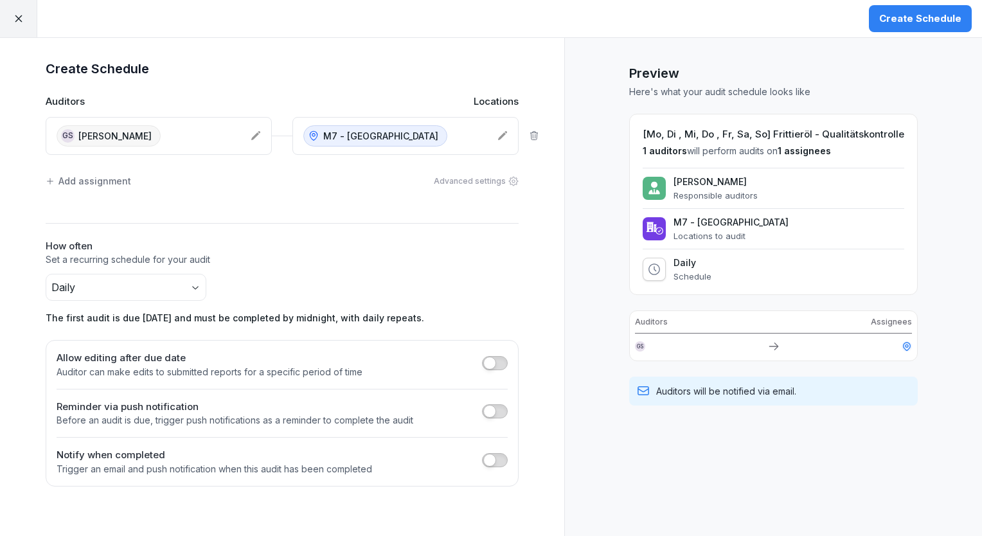
click at [914, 23] on div "Create Schedule" at bounding box center [920, 19] width 82 height 14
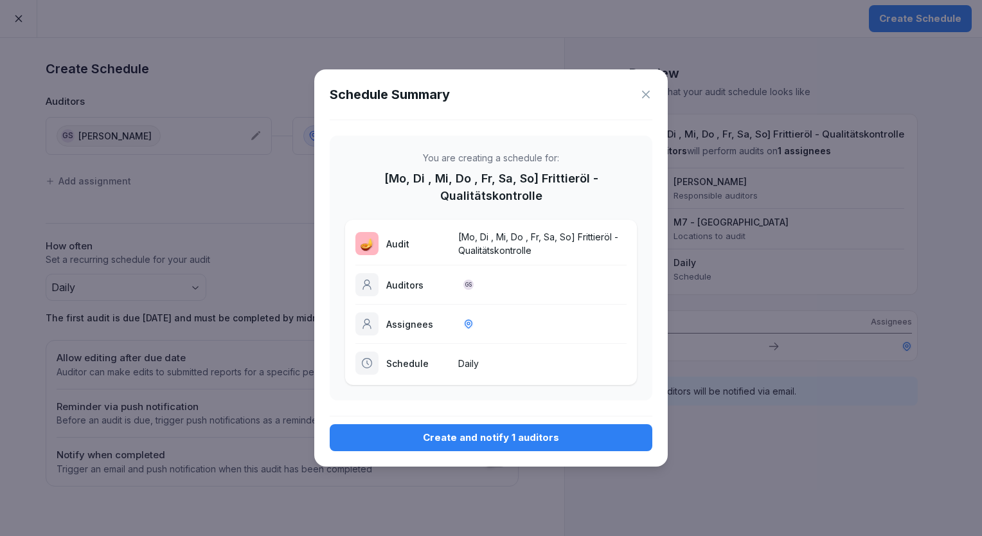
click at [500, 445] on button "Create and notify 1 auditors" at bounding box center [491, 437] width 323 height 27
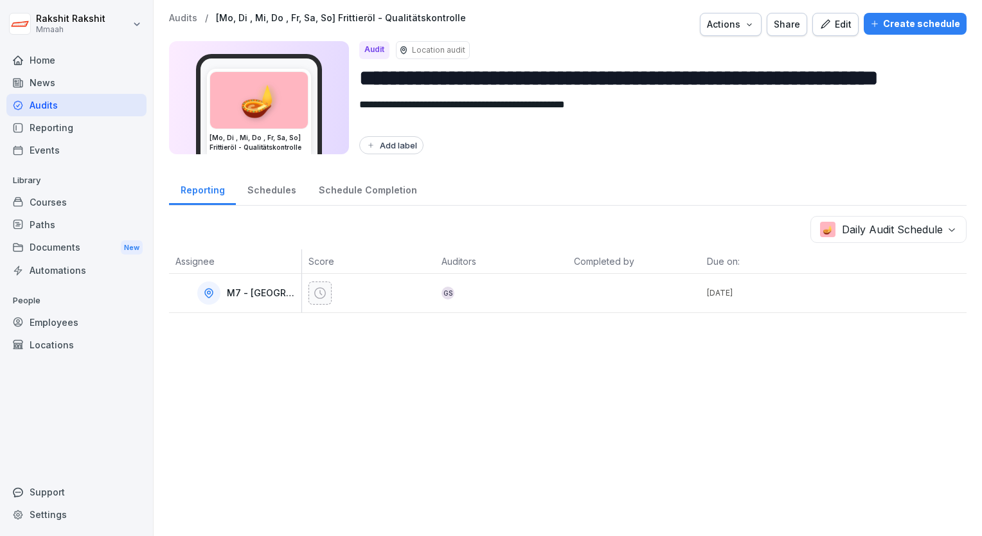
click at [82, 104] on div "Audits" at bounding box center [76, 105] width 140 height 22
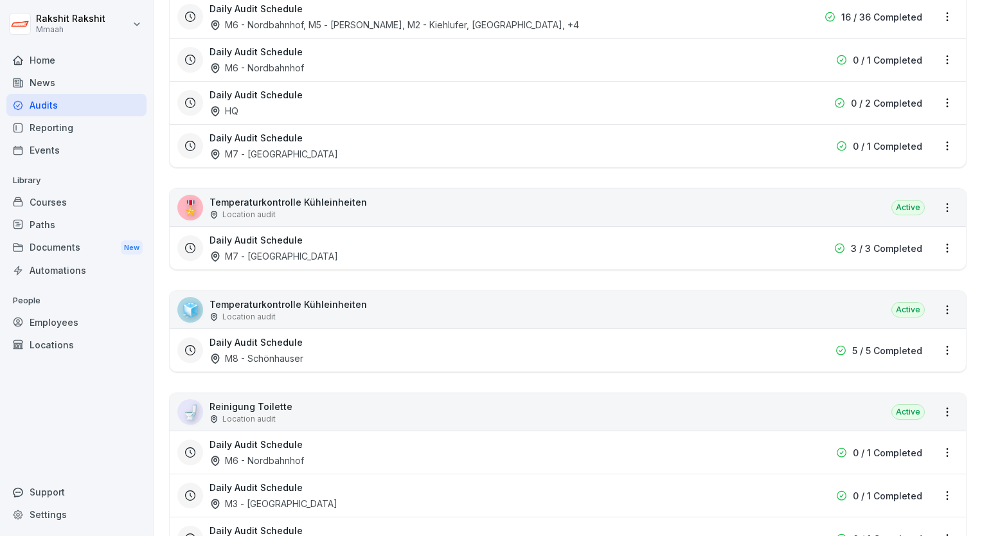
scroll to position [1413, 0]
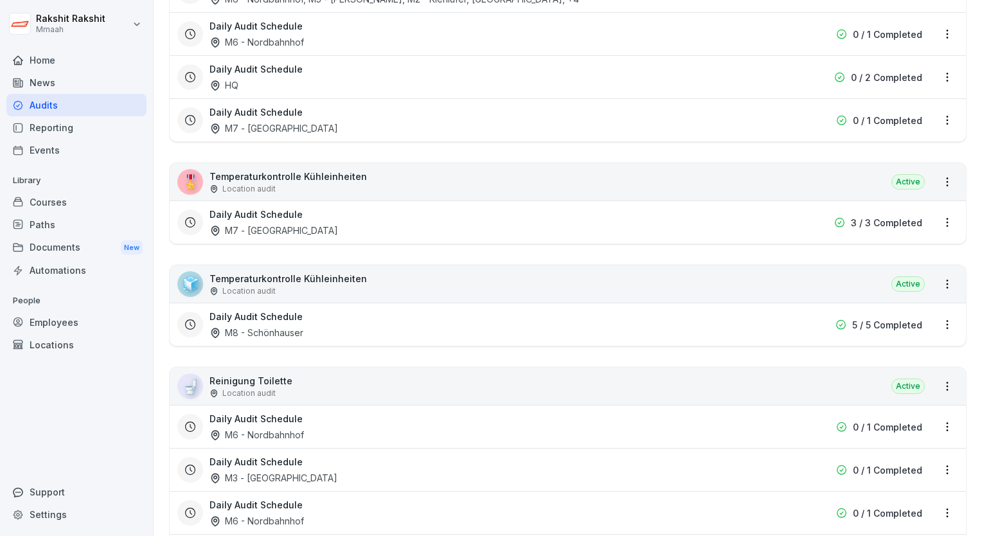
click at [591, 188] on div "🎖️ Temperaturkontrolle Kühleinheiten Location audit Active" at bounding box center [568, 181] width 796 height 37
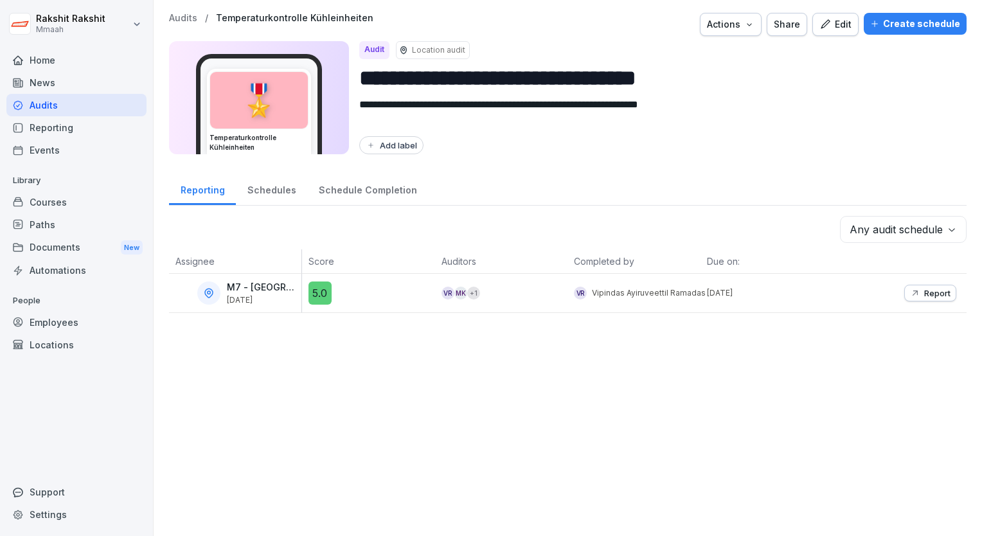
click at [897, 21] on div "Create schedule" at bounding box center [915, 24] width 90 height 14
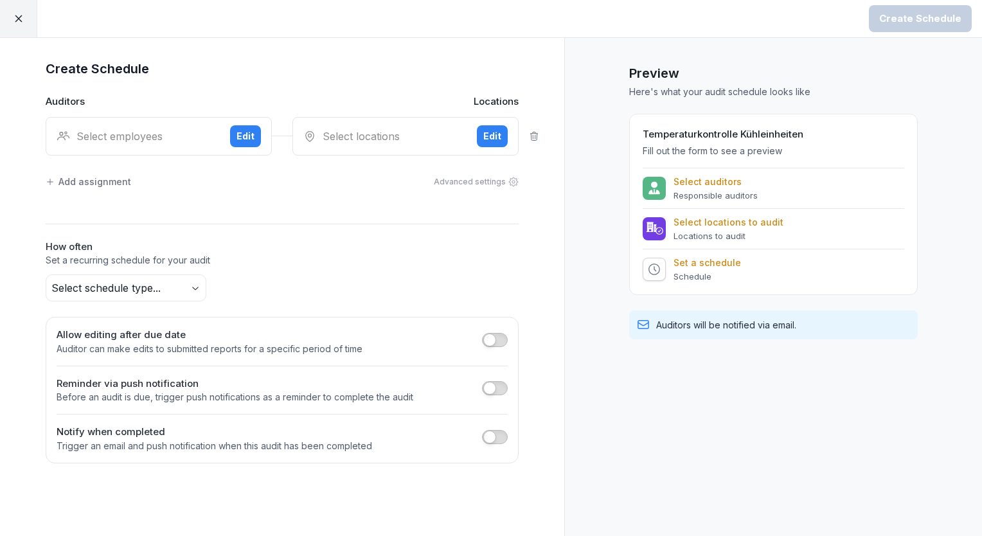
click at [80, 136] on div "Select employees" at bounding box center [138, 135] width 163 height 15
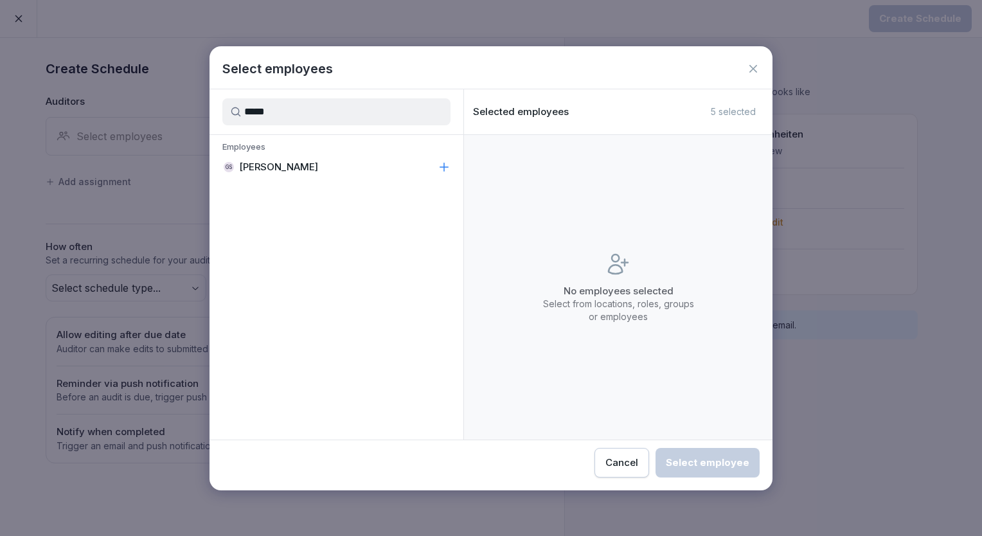
type input "*****"
click at [260, 163] on p "[PERSON_NAME]" at bounding box center [278, 167] width 79 height 13
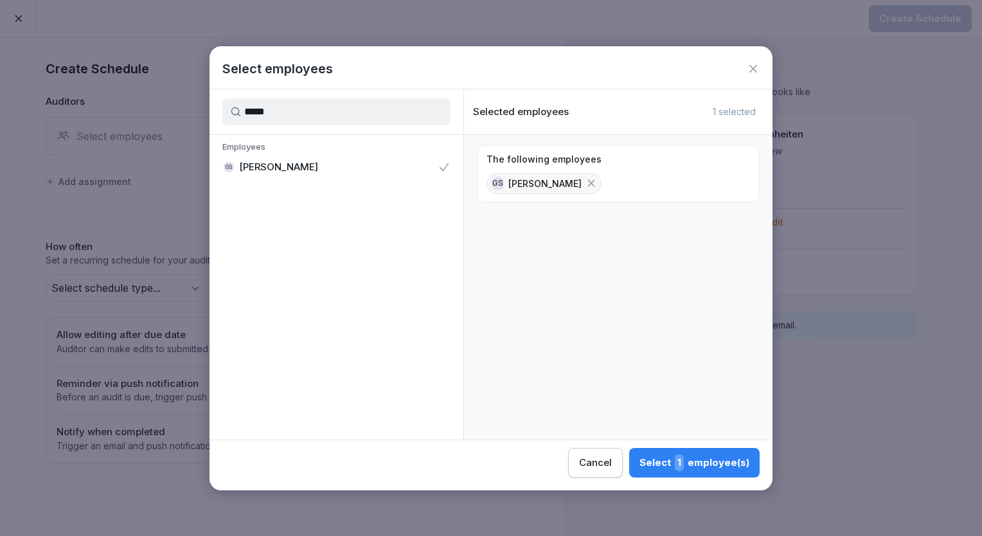
click at [648, 455] on div "Select 1 employee(s)" at bounding box center [694, 462] width 110 height 17
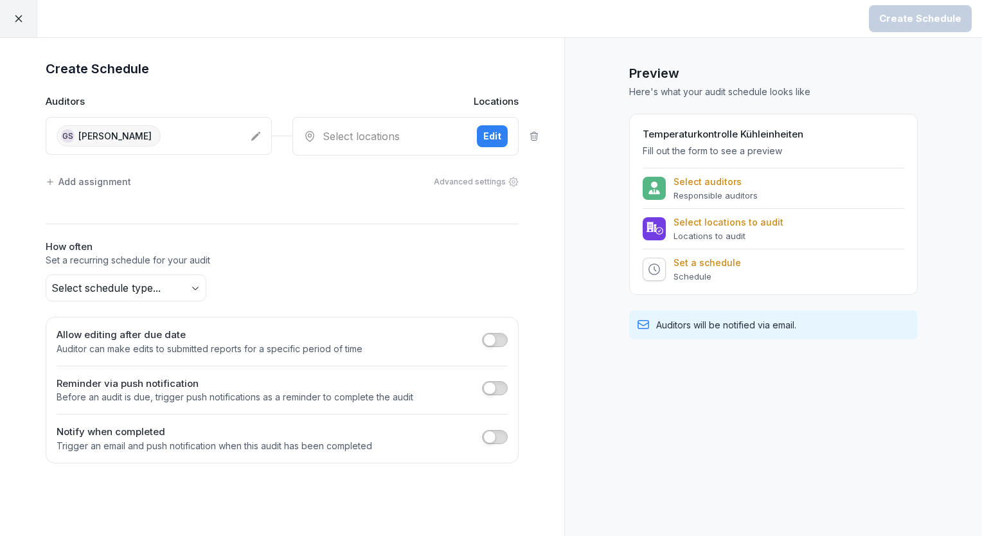
click at [358, 140] on div "Select locations" at bounding box center [384, 135] width 163 height 15
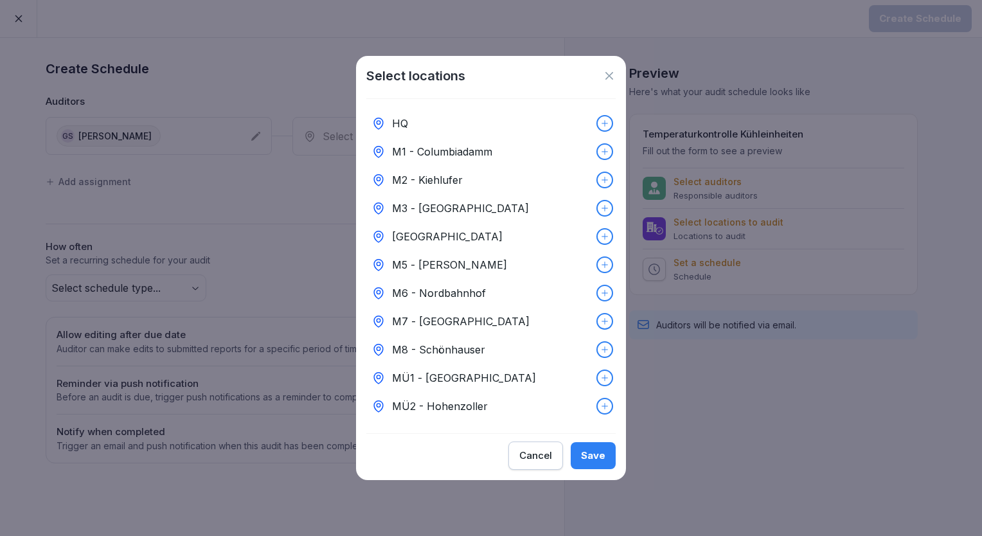
click at [413, 314] on p "M7 - [GEOGRAPHIC_DATA]" at bounding box center [460, 321] width 137 height 15
click at [599, 463] on div "Save" at bounding box center [593, 455] width 24 height 14
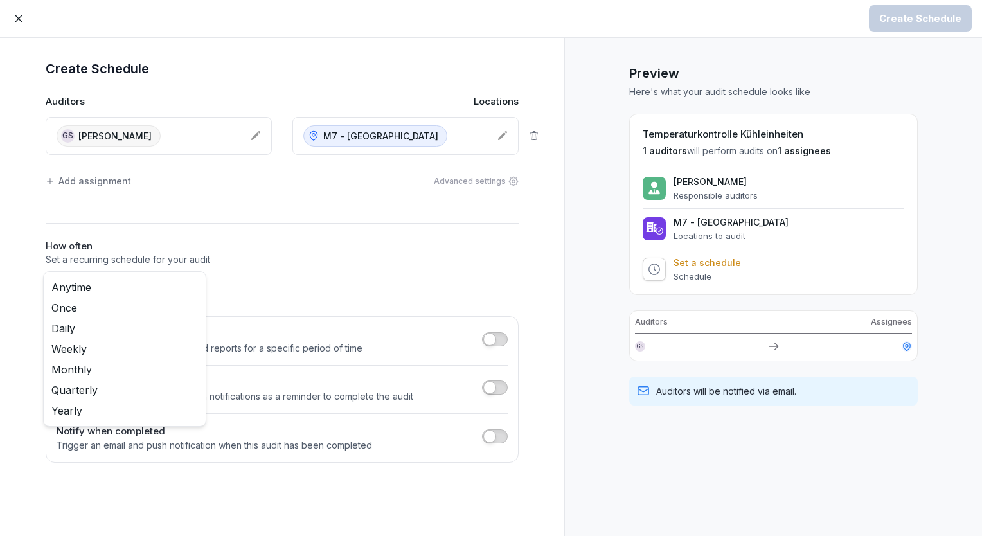
click at [150, 287] on body "Create Schedule Create Schedule Auditors Locations GS [PERSON_NAME] M7 - Kantst…" at bounding box center [491, 268] width 982 height 536
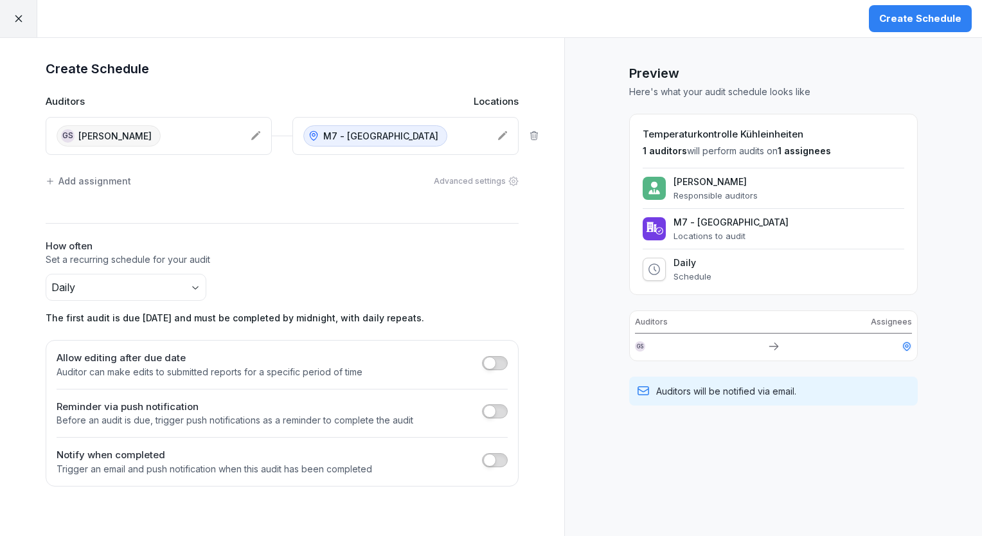
click at [919, 17] on div "Create Schedule" at bounding box center [920, 19] width 82 height 14
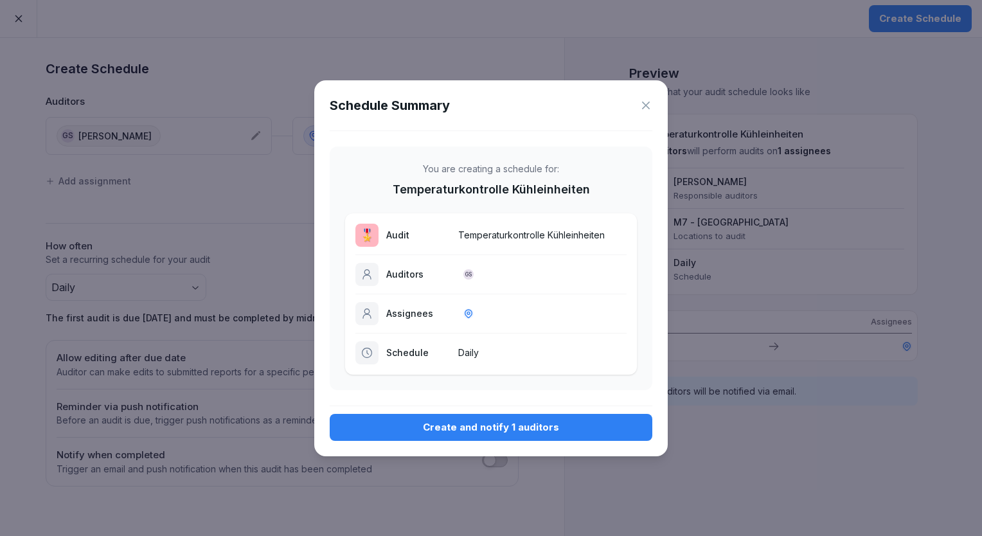
click at [508, 429] on div "Create and notify 1 auditors" at bounding box center [491, 427] width 302 height 14
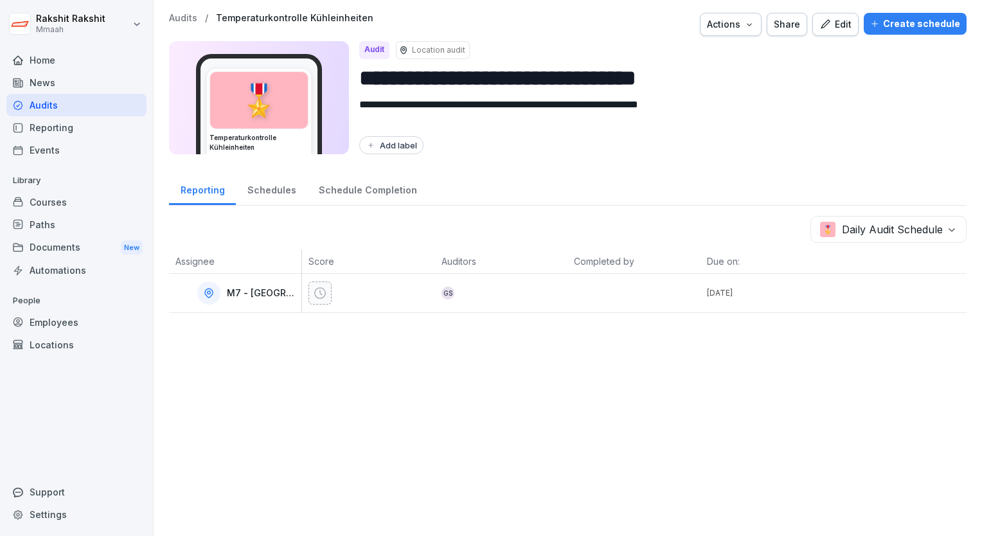
click at [69, 106] on div "Audits" at bounding box center [76, 105] width 140 height 22
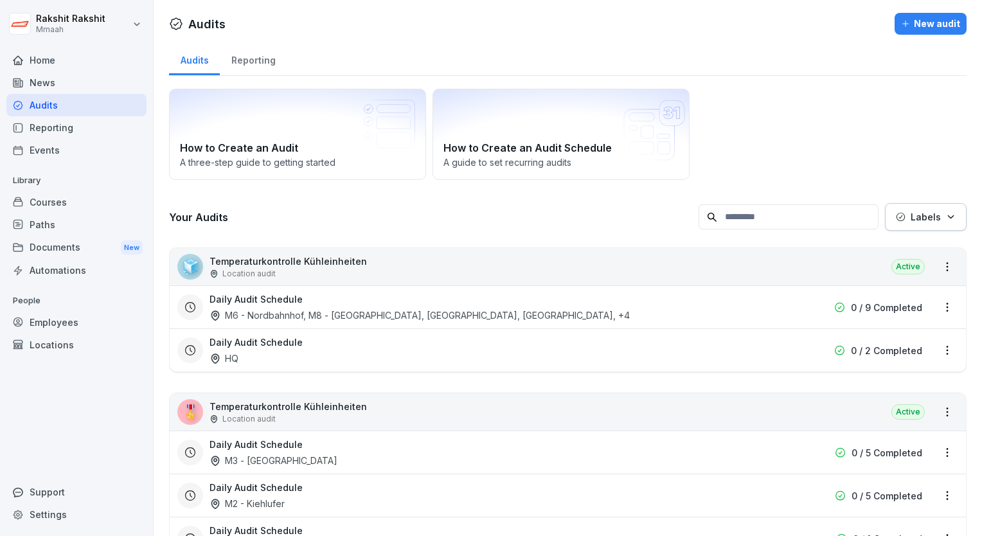
click at [734, 132] on div "How to Create an Audit A three-[PERSON_NAME] to getting started How to Create a…" at bounding box center [567, 134] width 797 height 91
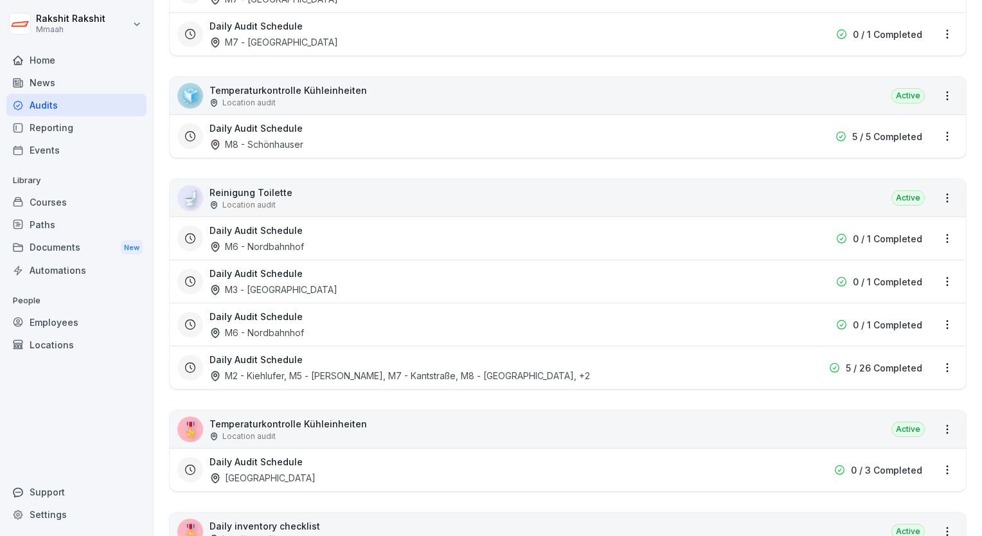
scroll to position [1670, 0]
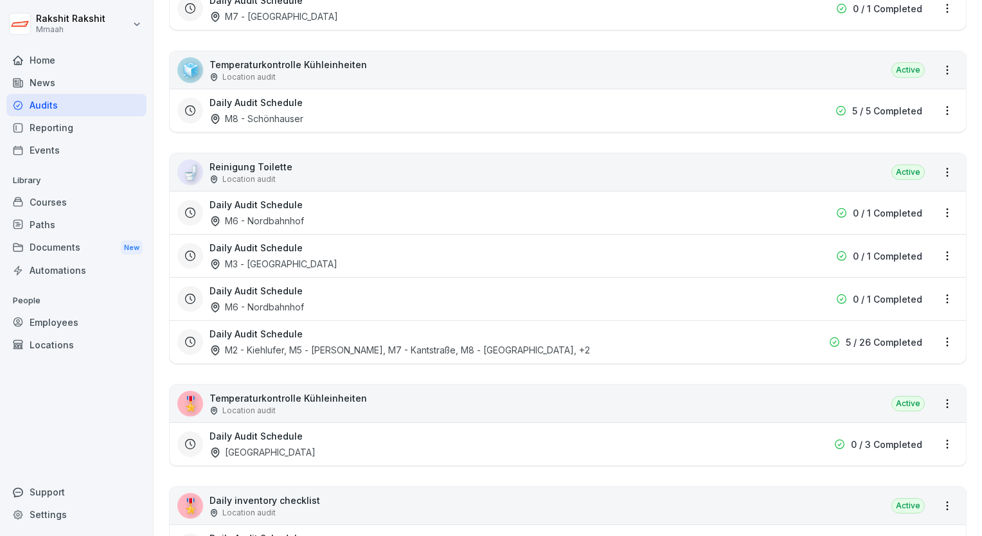
click at [624, 172] on div "🚽 Reinigung Toilette Location audit Active" at bounding box center [568, 172] width 796 height 37
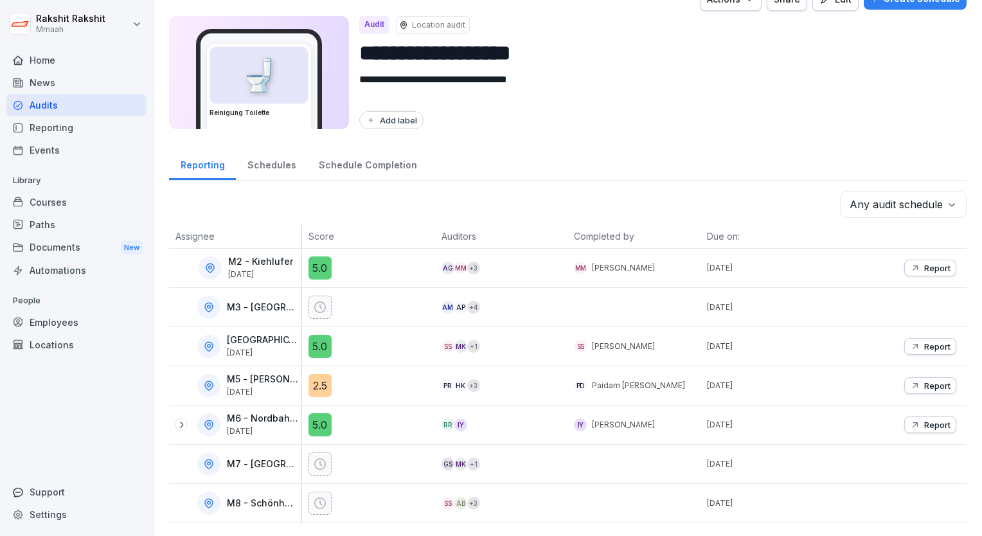
scroll to position [32, 0]
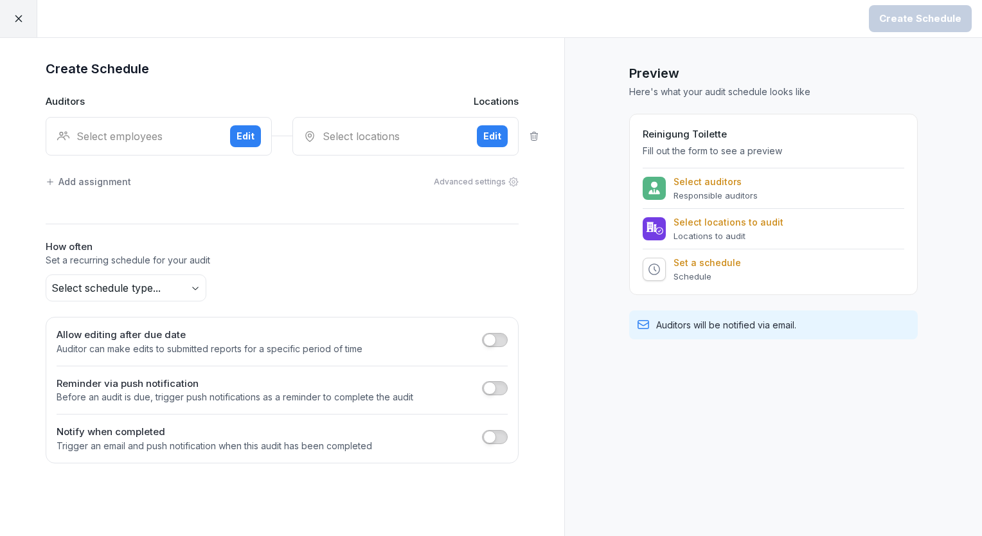
click at [179, 132] on div "Select employees" at bounding box center [138, 135] width 163 height 15
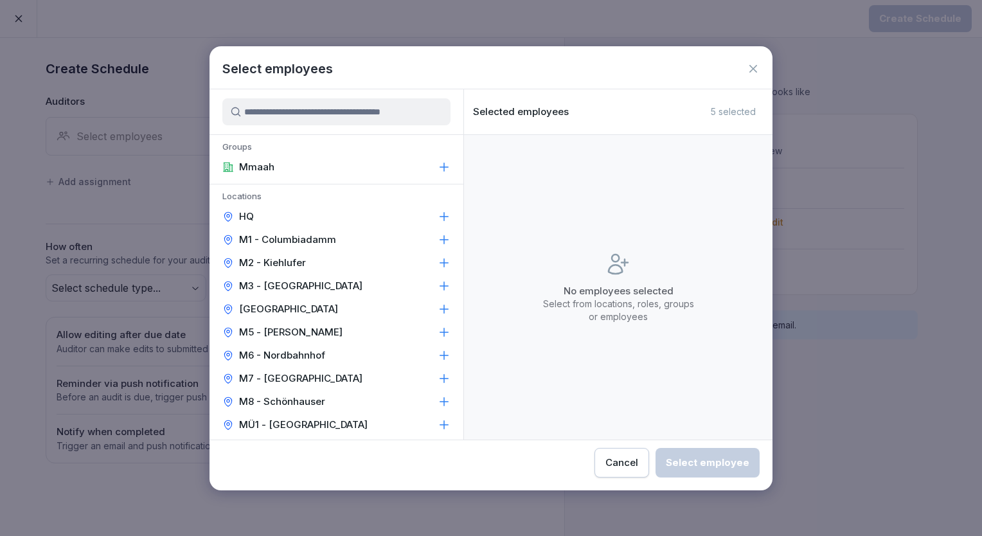
click at [294, 109] on input at bounding box center [336, 111] width 228 height 27
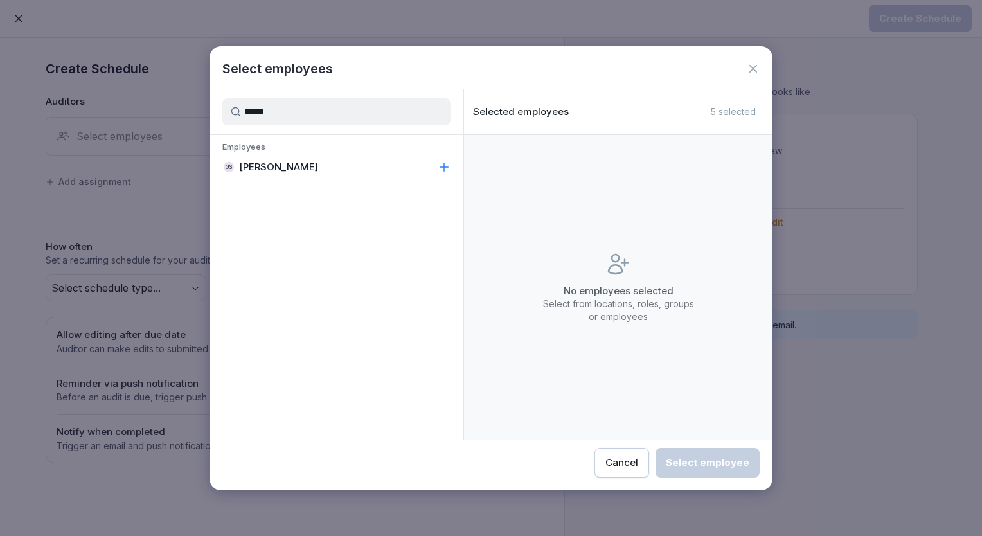
type input "*****"
click at [314, 159] on div "GS [PERSON_NAME]" at bounding box center [336, 166] width 254 height 23
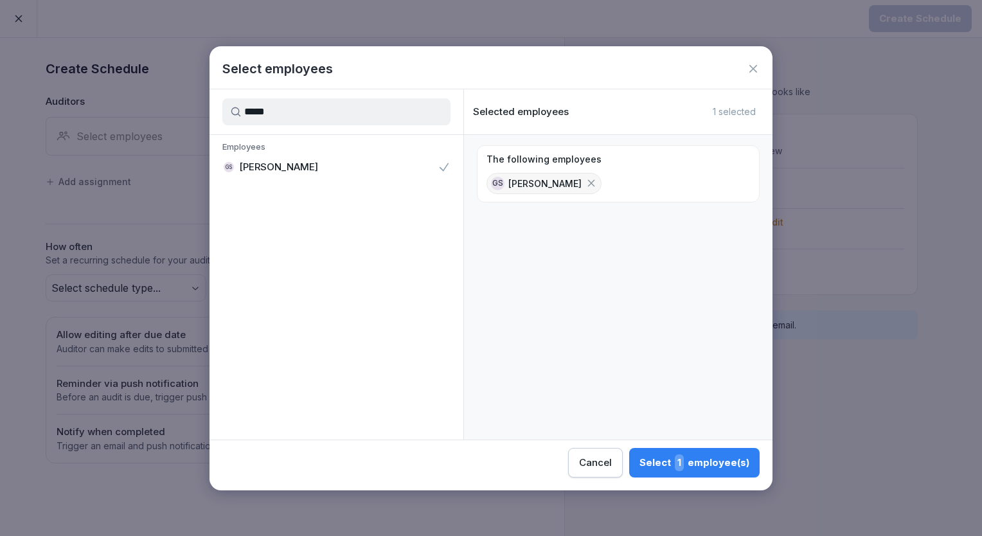
click at [673, 463] on div "Select 1 employee(s)" at bounding box center [694, 462] width 110 height 17
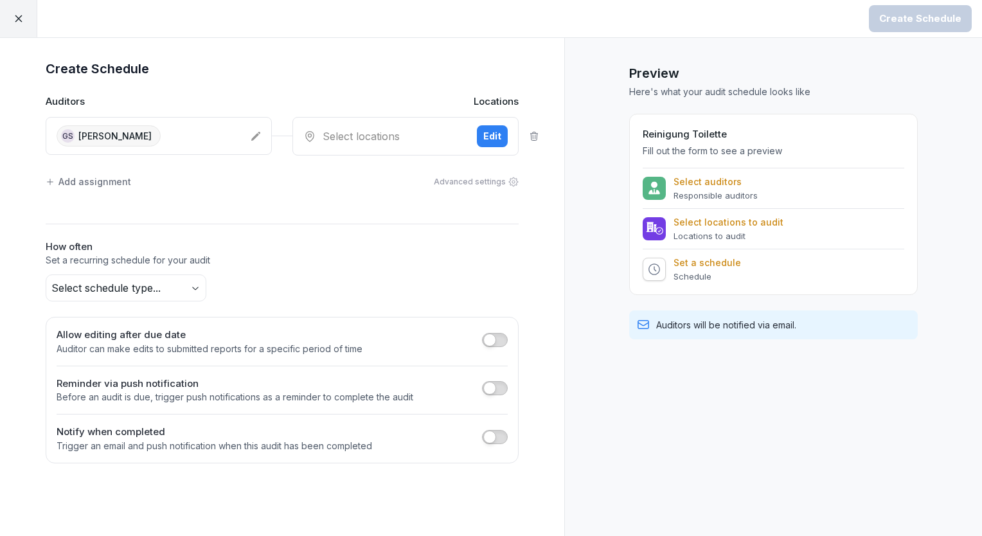
click at [397, 130] on div "Select locations" at bounding box center [384, 135] width 163 height 15
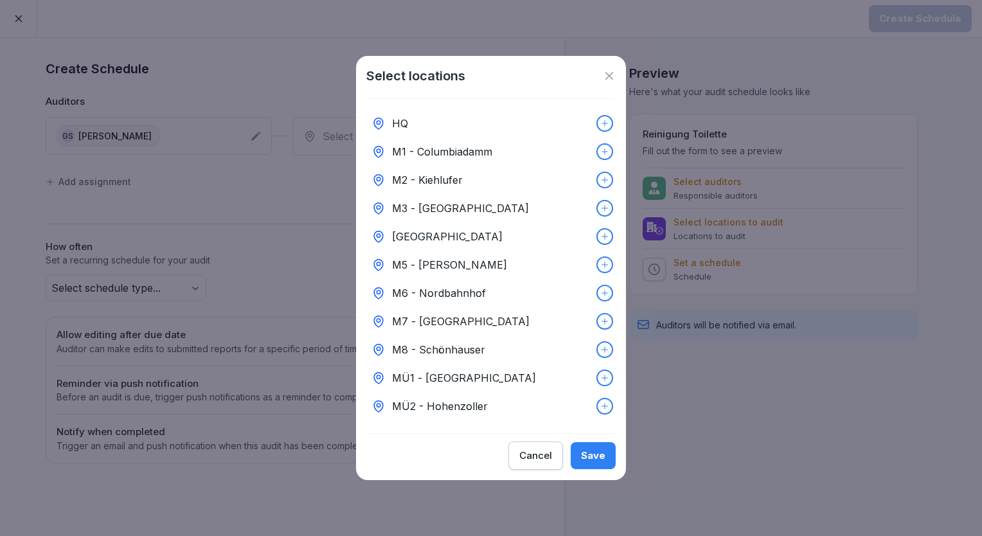
click at [450, 314] on p "M7 - [GEOGRAPHIC_DATA]" at bounding box center [460, 321] width 137 height 15
click at [596, 461] on div "Save" at bounding box center [593, 455] width 24 height 14
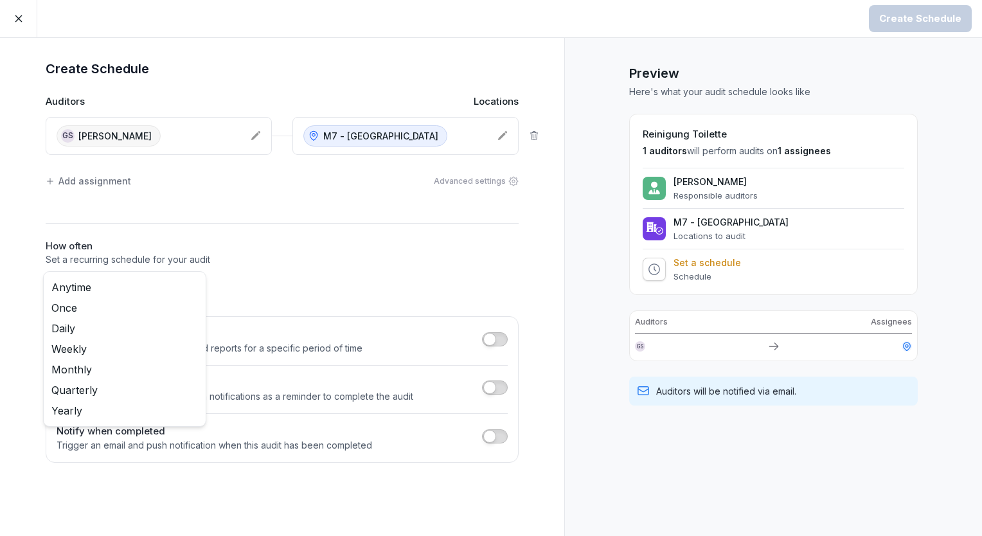
click at [201, 289] on body "Create Schedule Create Schedule Auditors Locations GS [PERSON_NAME] M7 - Kantst…" at bounding box center [491, 268] width 982 height 536
click at [201, 289] on div "Anytime Once Daily Weekly Monthly Quarterly Yearly" at bounding box center [124, 348] width 163 height 155
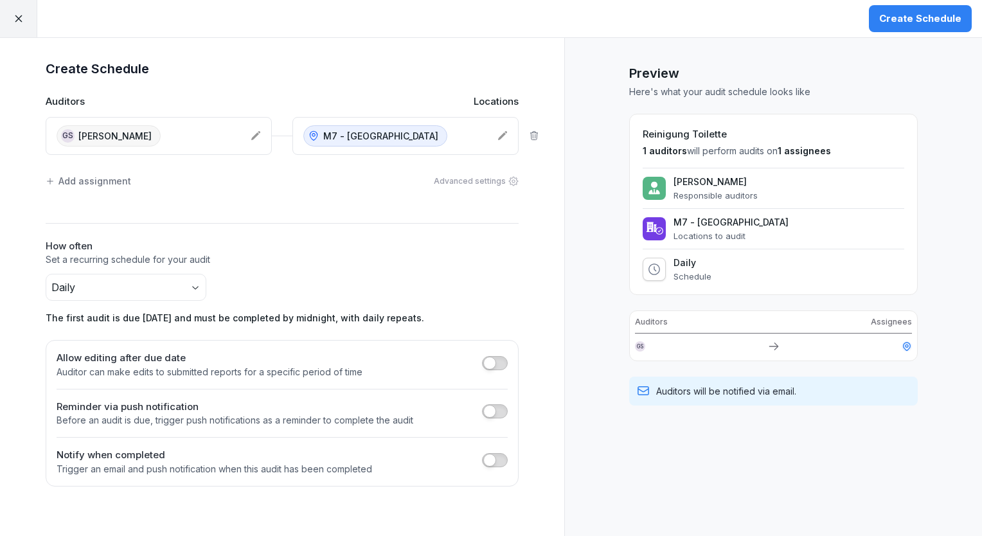
click at [910, 12] on div "Create Schedule" at bounding box center [920, 19] width 82 height 14
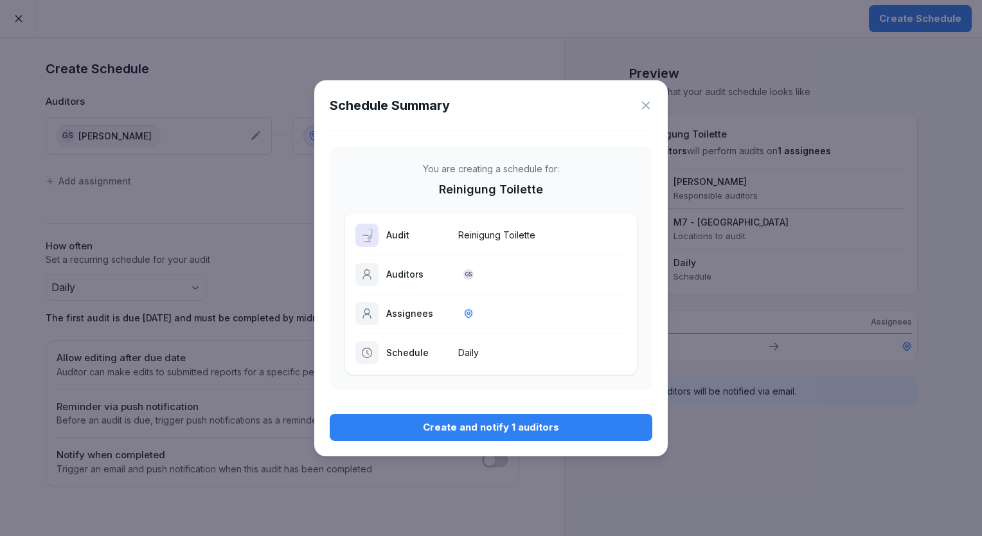
click at [533, 423] on div "Create and notify 1 auditors" at bounding box center [491, 427] width 302 height 14
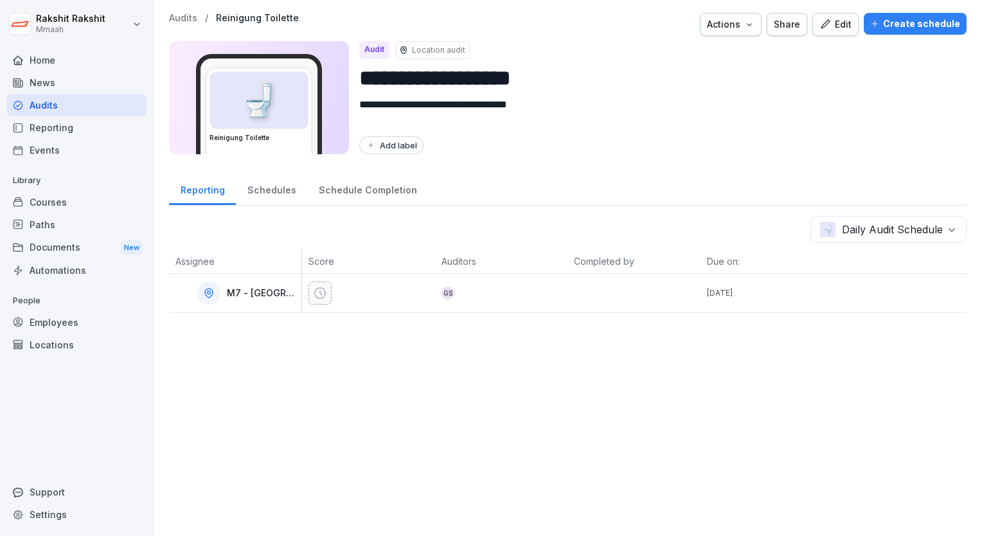
click at [81, 107] on div "Audits" at bounding box center [76, 105] width 140 height 22
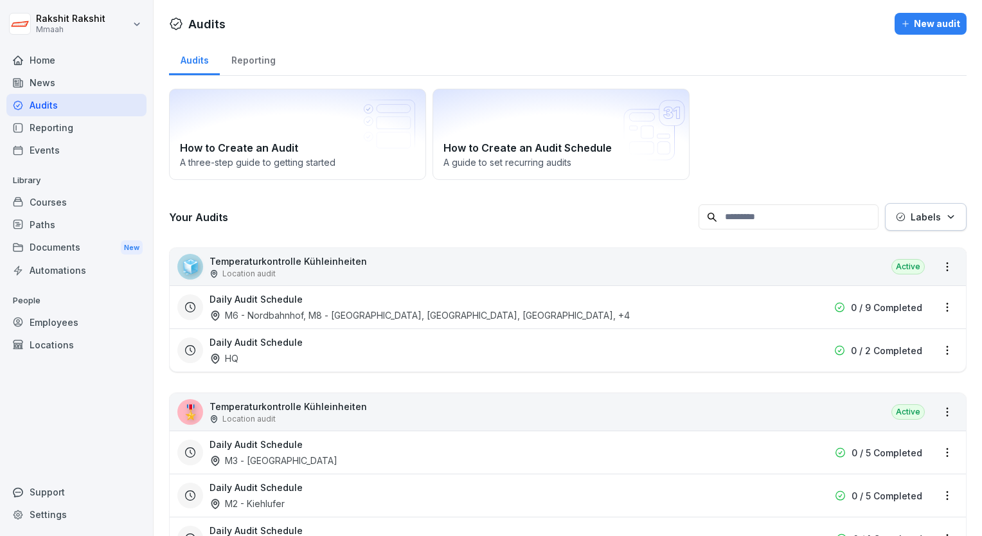
click at [771, 116] on div "How to Create an Audit A three-[PERSON_NAME] to getting started How to Create a…" at bounding box center [567, 134] width 797 height 91
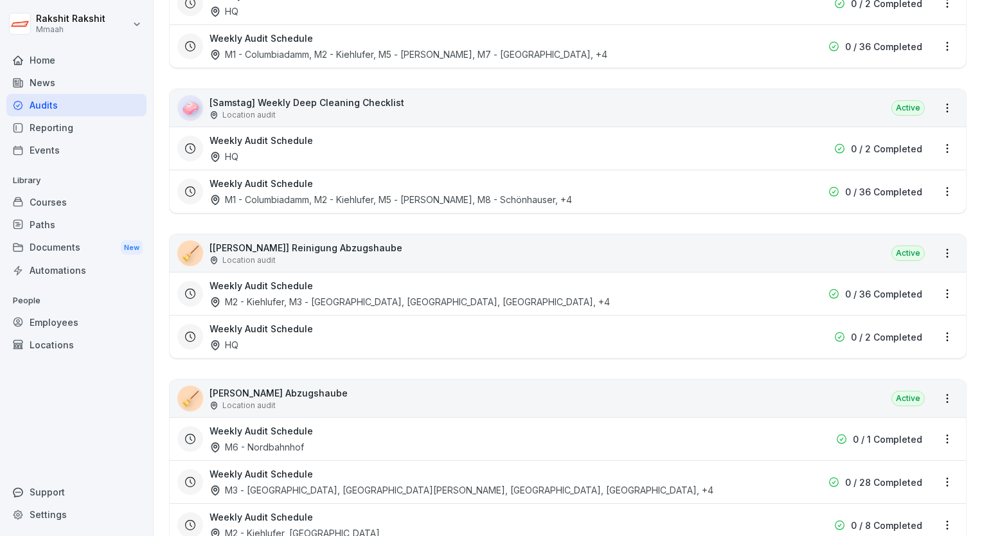
scroll to position [2981, 0]
click at [583, 101] on div "🧼 [Samstag] Weekly Deep Cleaning Checklist Location audit Active" at bounding box center [568, 109] width 796 height 37
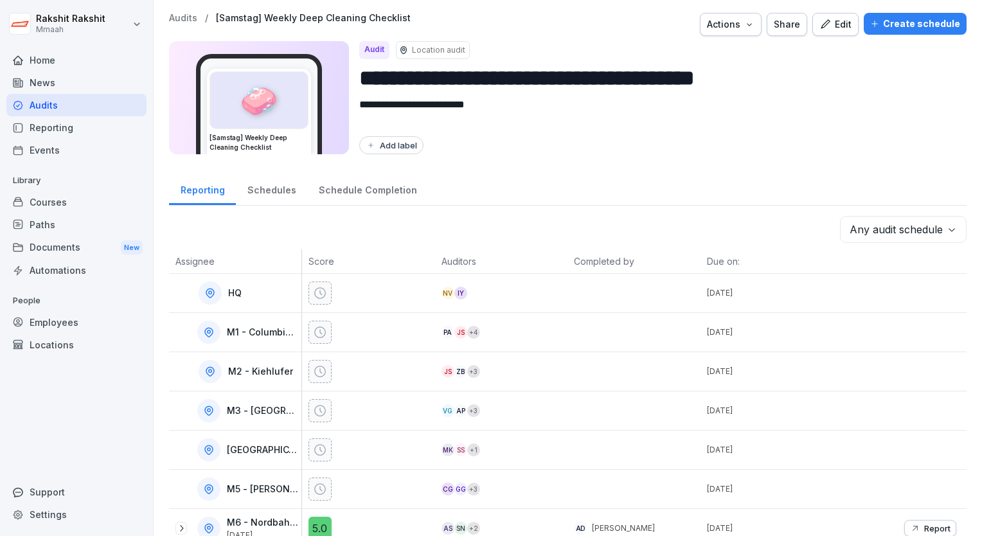
click at [895, 28] on div "Create schedule" at bounding box center [915, 24] width 90 height 14
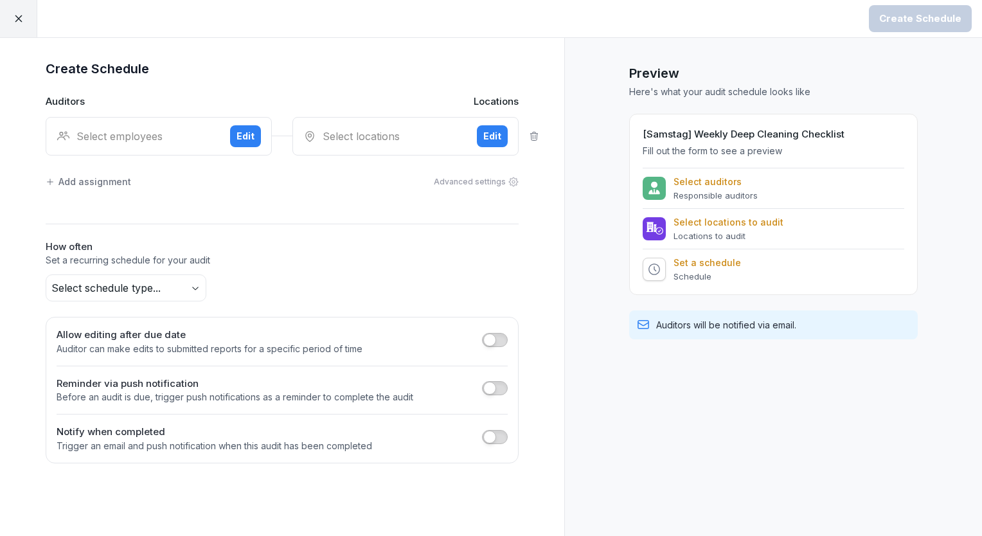
click at [174, 145] on div "Select employees Edit" at bounding box center [159, 136] width 226 height 39
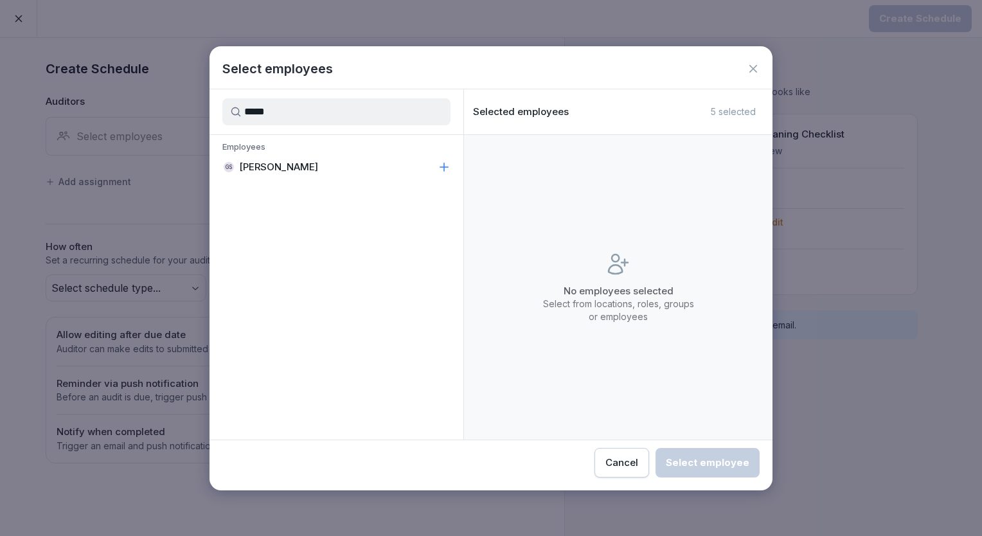
type input "*****"
click at [247, 172] on p "[PERSON_NAME]" at bounding box center [278, 167] width 79 height 13
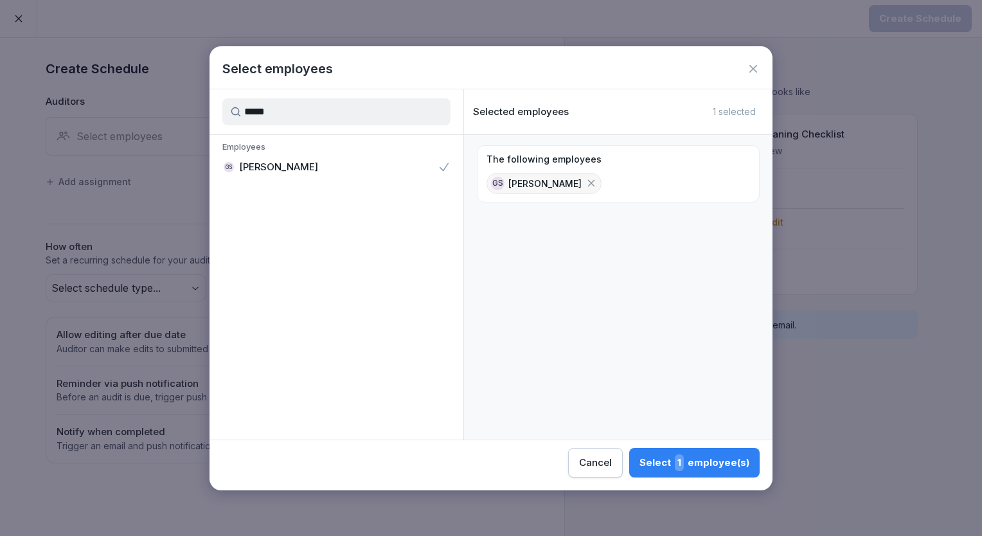
click at [734, 452] on button "Select 1 employee(s)" at bounding box center [694, 463] width 130 height 30
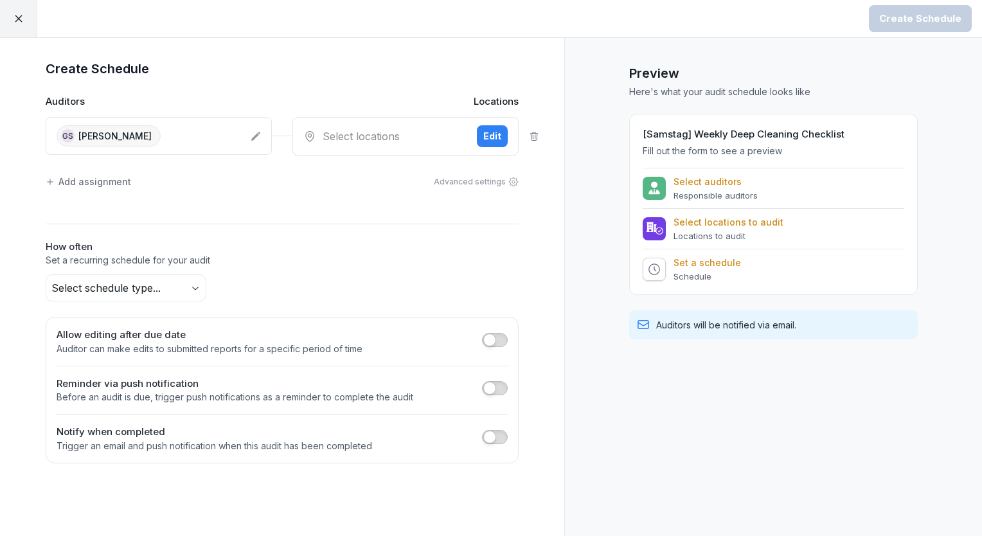
click at [406, 143] on div "Select locations" at bounding box center [384, 135] width 163 height 15
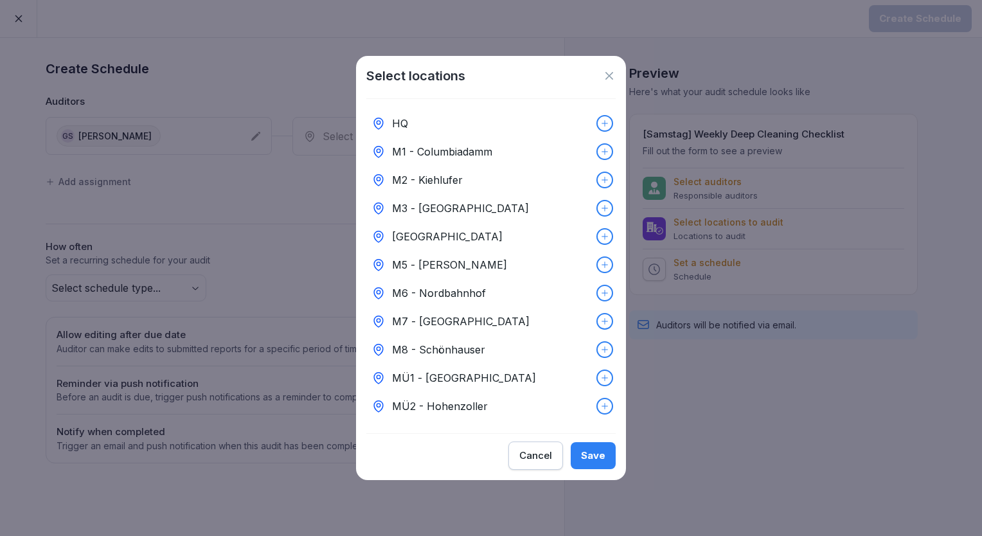
click at [433, 318] on p "M7 - [GEOGRAPHIC_DATA]" at bounding box center [460, 321] width 137 height 15
click at [606, 464] on button "Save" at bounding box center [592, 455] width 45 height 27
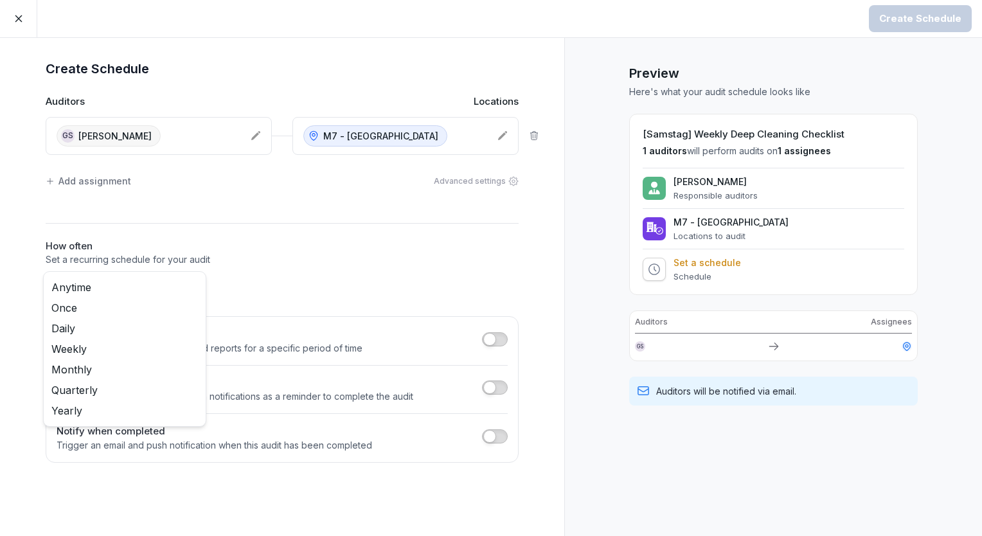
click at [195, 292] on body "Create Schedule Create Schedule Auditors Locations GS [PERSON_NAME] M7 - Kantst…" at bounding box center [491, 268] width 982 height 536
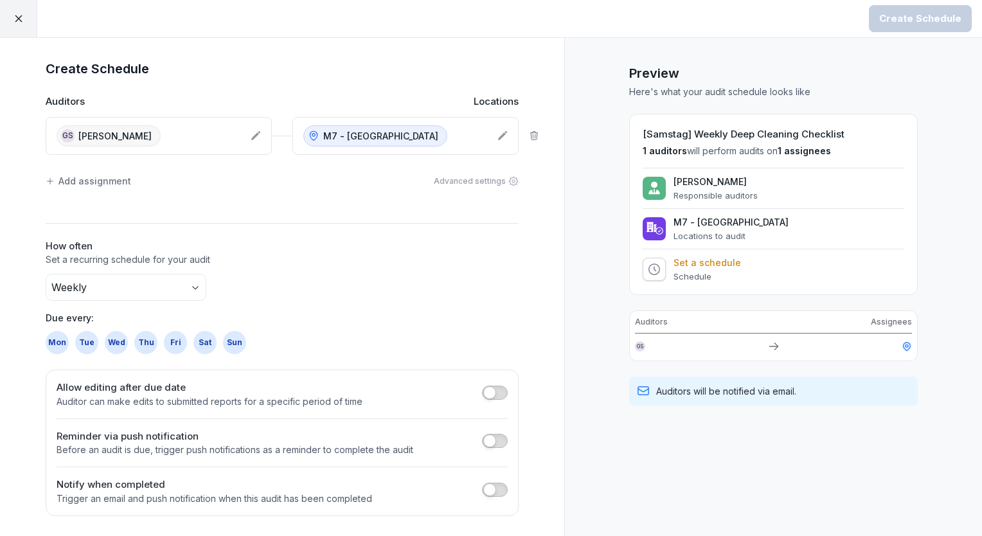
click at [206, 342] on div "Sat" at bounding box center [204, 342] width 23 height 23
click at [889, 27] on button "Create Schedule" at bounding box center [920, 18] width 103 height 27
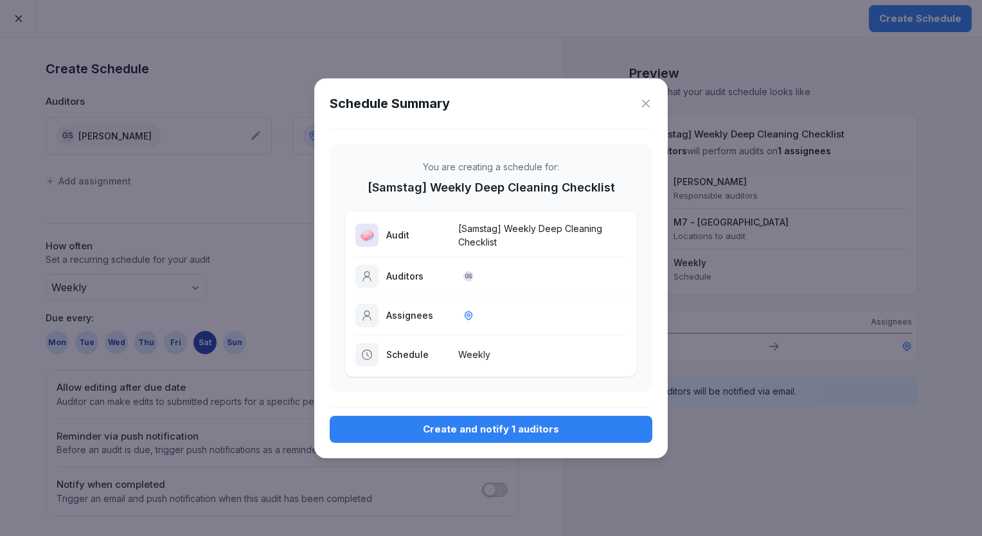
click at [542, 414] on div "Schedule Summary You are creating a schedule for: [Samstag] Weekly Deep Cleanin…" at bounding box center [490, 268] width 353 height 380
click at [544, 427] on div "Create and notify 1 auditors" at bounding box center [491, 429] width 302 height 14
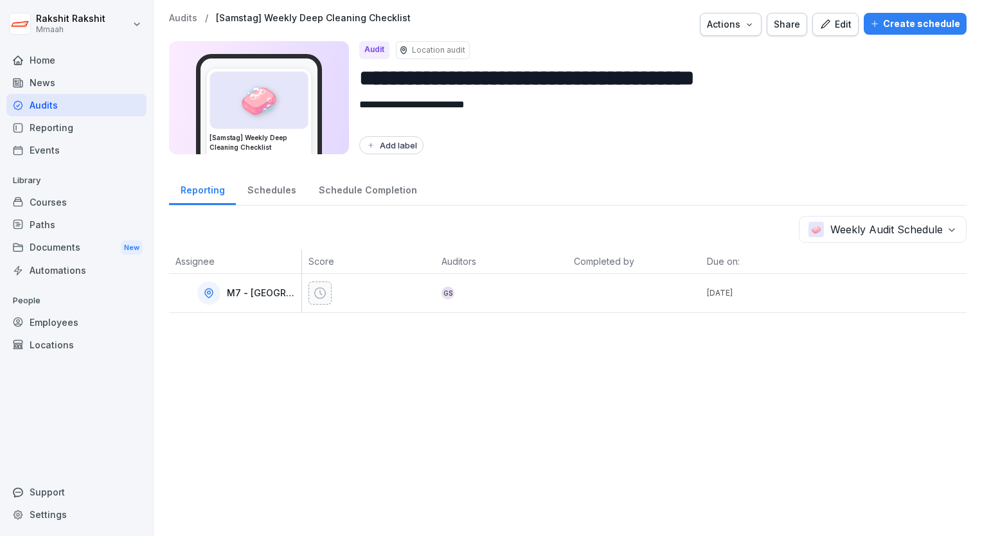
click at [78, 107] on div "Audits" at bounding box center [76, 105] width 140 height 22
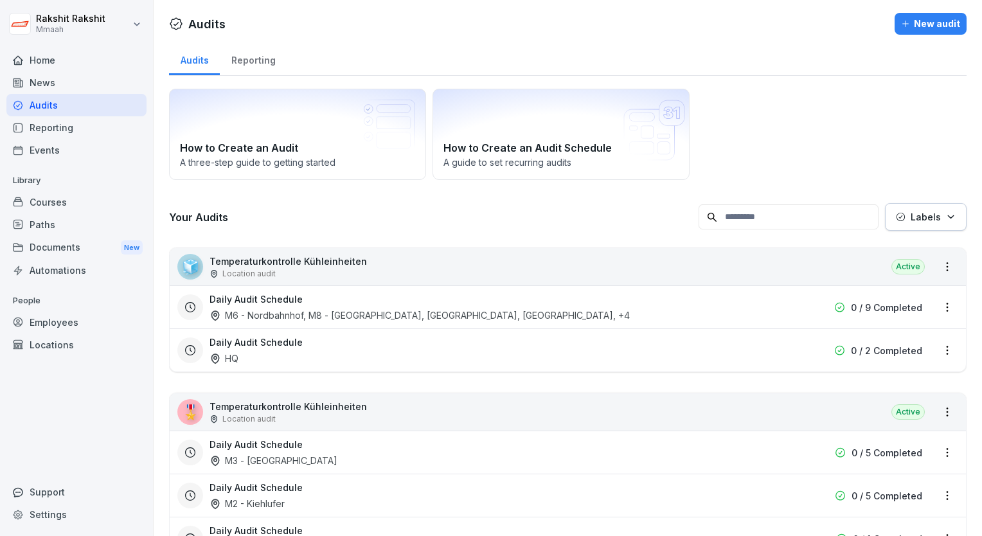
click at [905, 137] on div "How to Create an Audit A three-[PERSON_NAME] to getting started How to Create a…" at bounding box center [567, 134] width 797 height 91
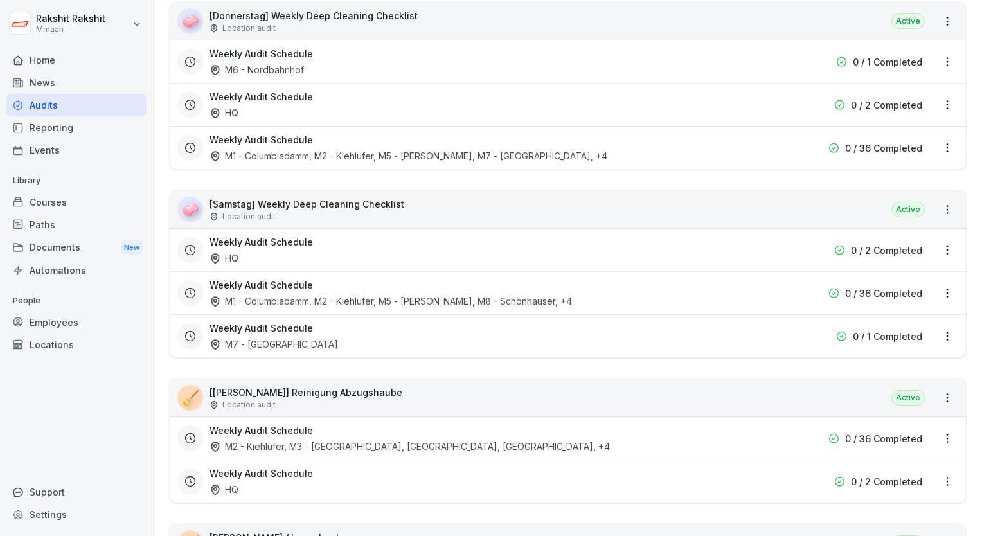
scroll to position [2904, 0]
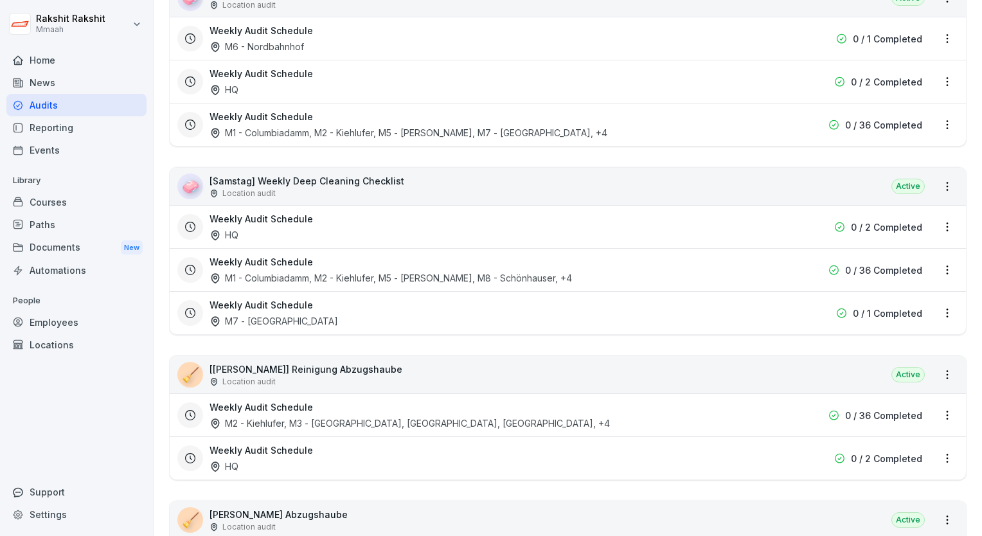
click at [432, 366] on div "🧹 [[PERSON_NAME]] Reinigung Abzugshaube Location audit Active" at bounding box center [568, 374] width 796 height 37
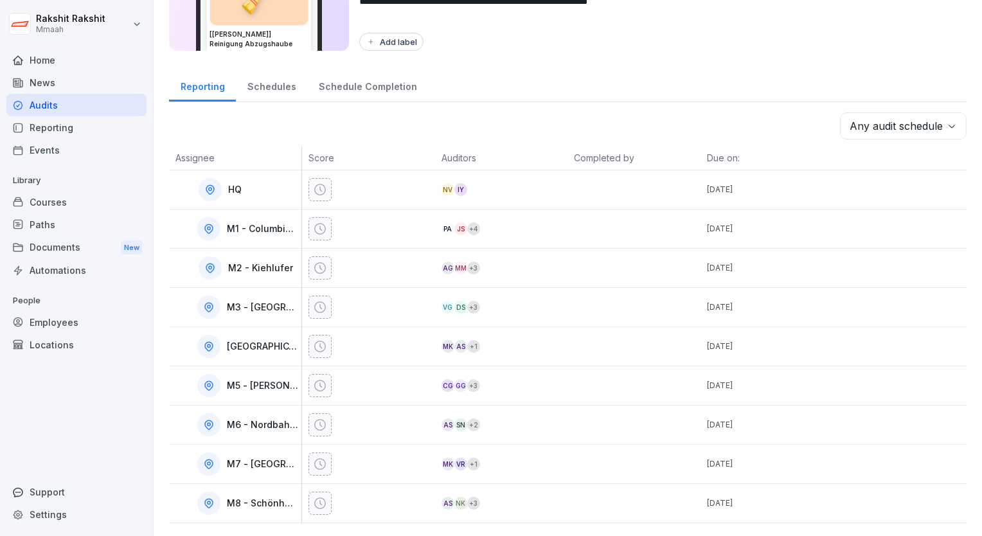
scroll to position [110, 0]
click at [795, 80] on div "Reporting Schedules Schedule Completion" at bounding box center [567, 85] width 797 height 33
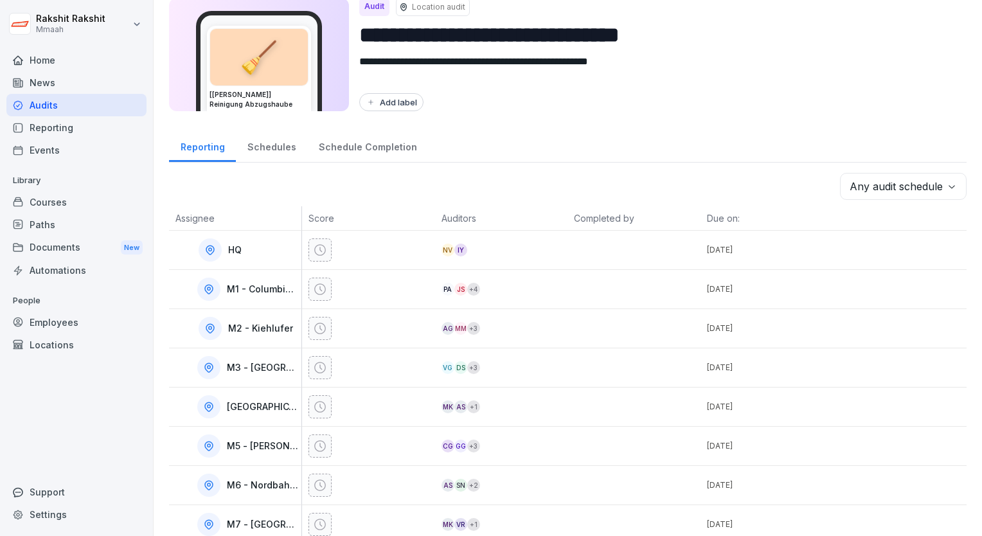
scroll to position [0, 0]
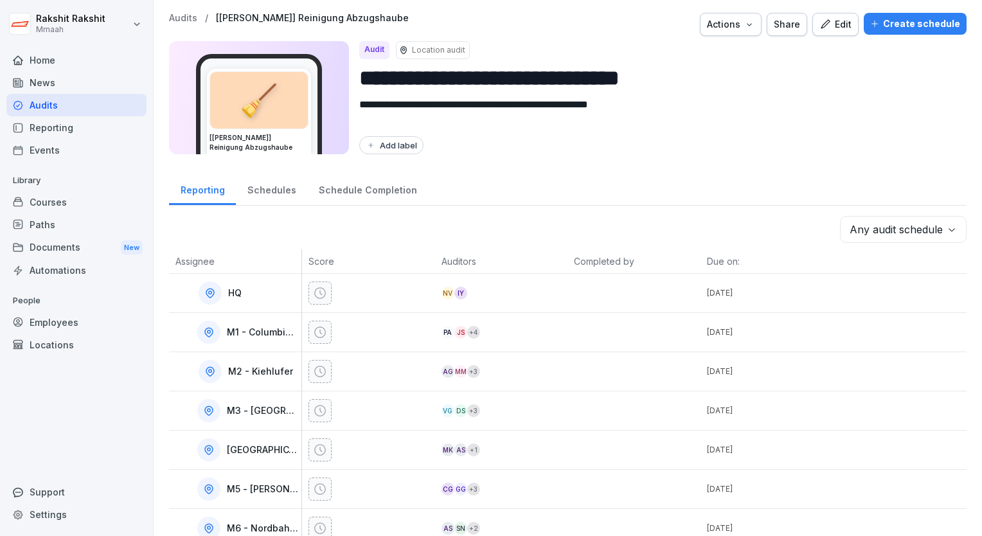
click at [885, 24] on div "Create schedule" at bounding box center [915, 24] width 90 height 14
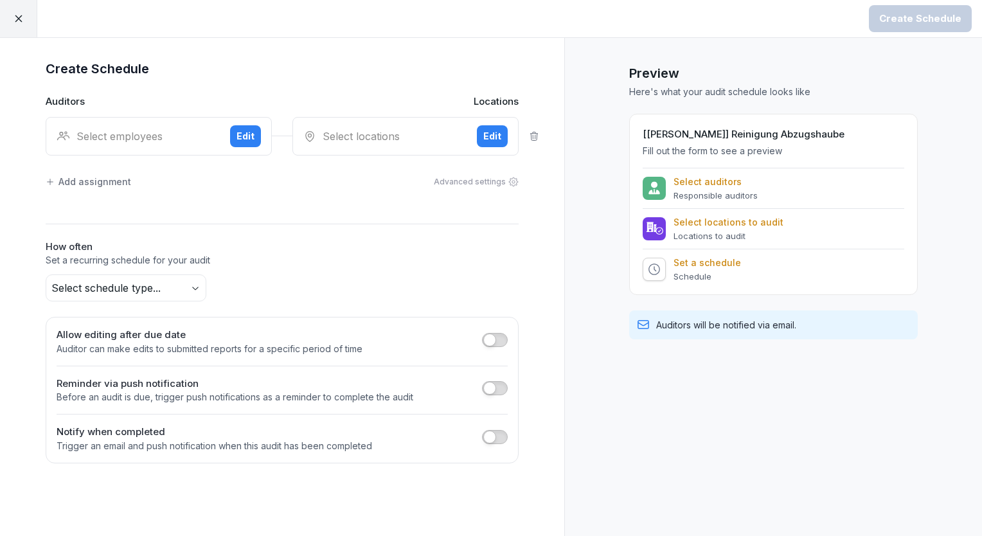
click at [175, 140] on div "Select employees" at bounding box center [138, 135] width 163 height 15
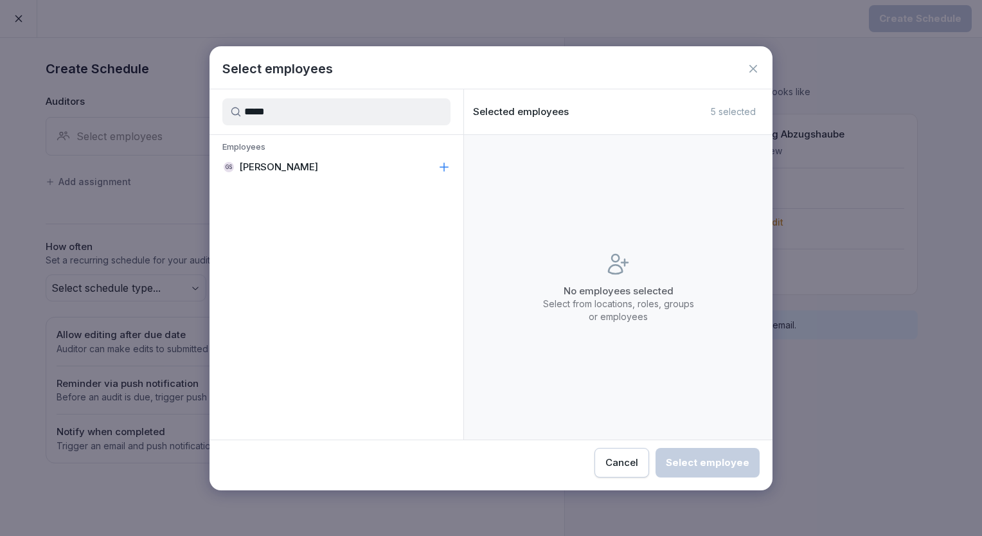
type input "*****"
click at [293, 161] on p "[PERSON_NAME]" at bounding box center [278, 167] width 79 height 13
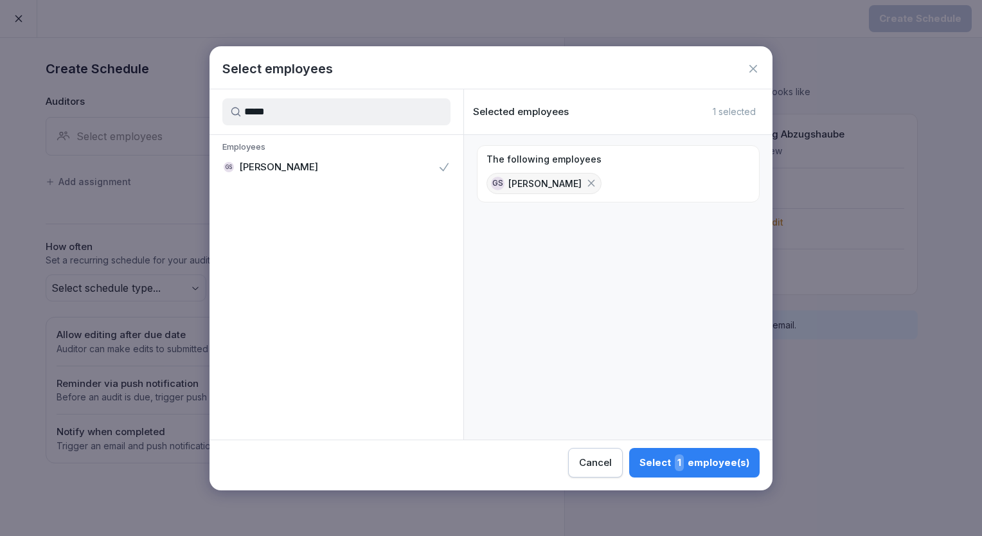
click at [694, 468] on div "Select 1 employee(s)" at bounding box center [694, 462] width 110 height 17
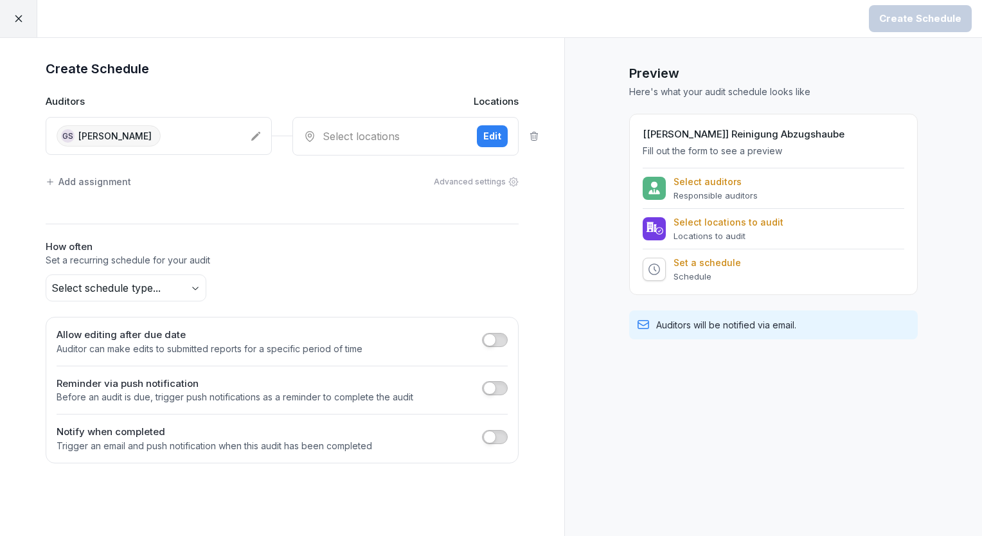
click at [375, 134] on div "Select locations" at bounding box center [384, 135] width 163 height 15
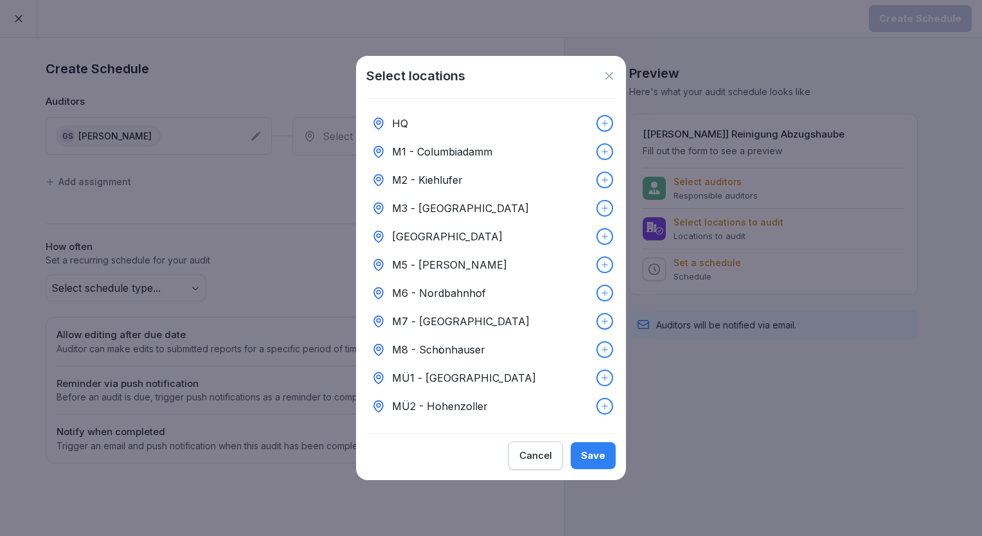
click at [454, 318] on p "M7 - [GEOGRAPHIC_DATA]" at bounding box center [460, 321] width 137 height 15
click at [588, 463] on div "Save" at bounding box center [593, 455] width 24 height 14
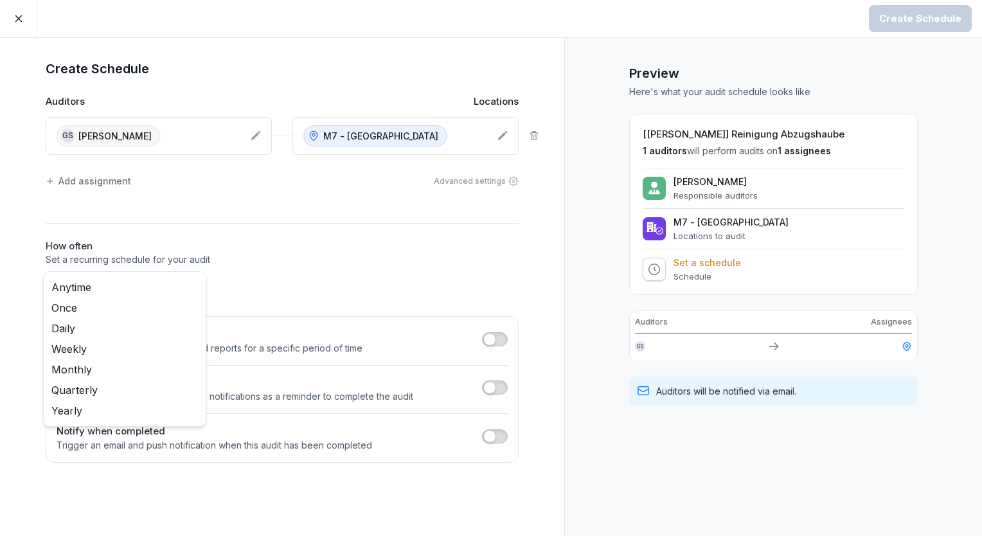
click at [191, 287] on body "Create Schedule Create Schedule Auditors Locations GS [PERSON_NAME] M7 - Kantst…" at bounding box center [491, 268] width 982 height 536
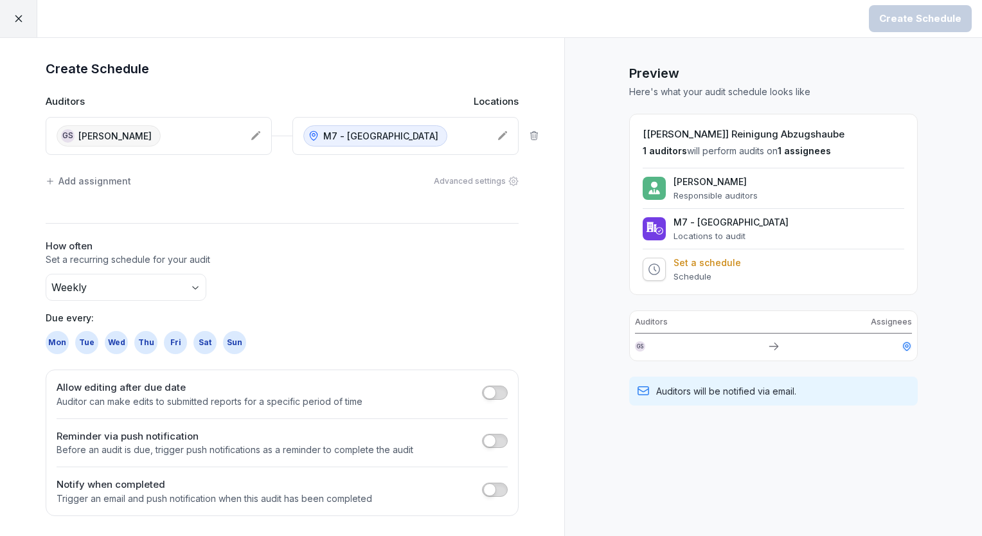
click at [234, 337] on div "Sun" at bounding box center [234, 342] width 23 height 23
click at [917, 15] on div "Create Schedule" at bounding box center [920, 19] width 82 height 14
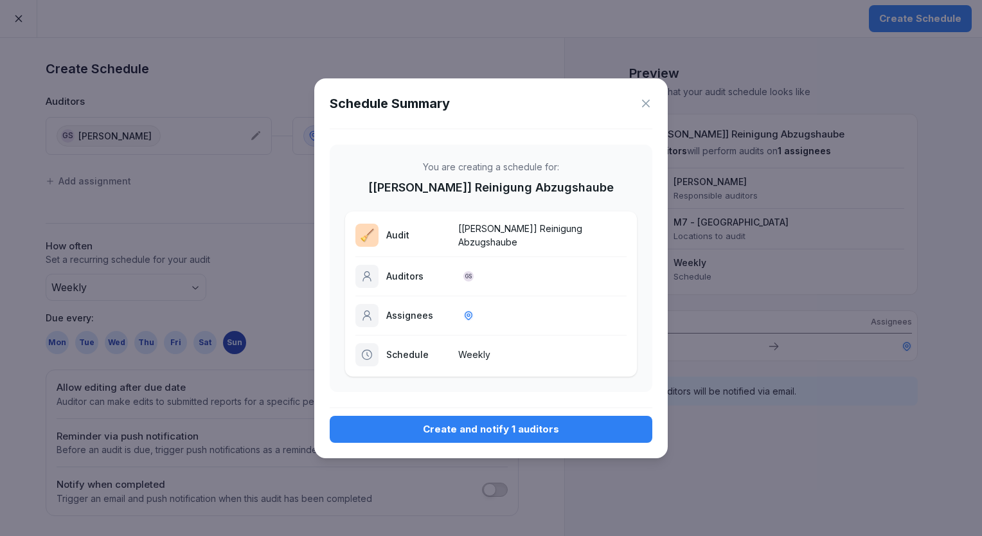
click at [466, 426] on div "Create and notify 1 auditors" at bounding box center [491, 429] width 302 height 14
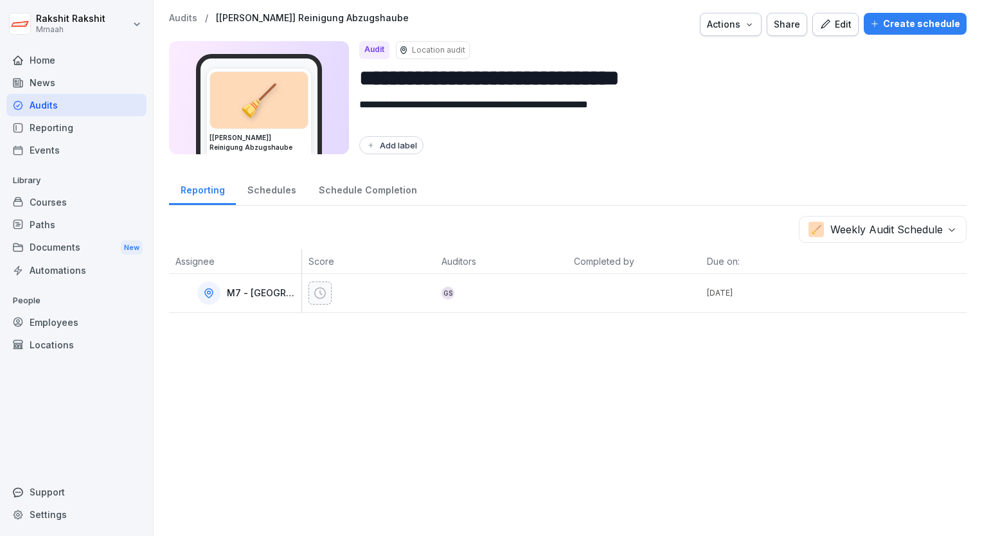
click at [86, 109] on div "Audits" at bounding box center [76, 105] width 140 height 22
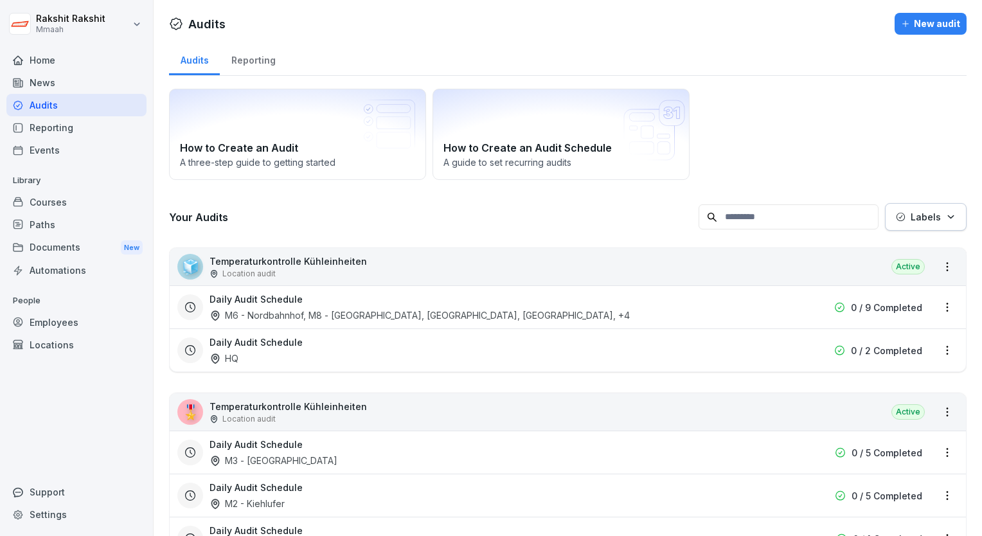
click at [59, 512] on div "Settings" at bounding box center [76, 514] width 140 height 22
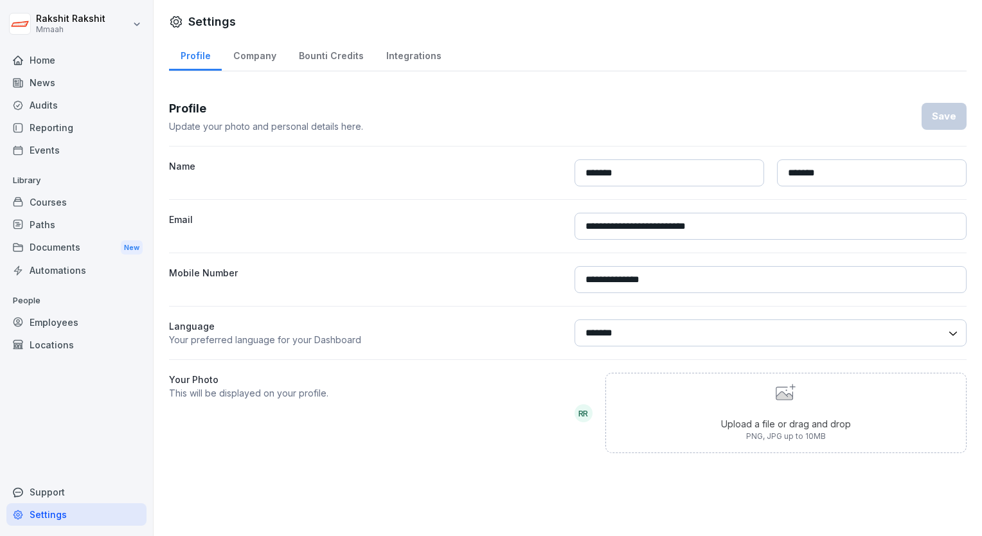
click at [56, 339] on div "Locations" at bounding box center [76, 344] width 140 height 22
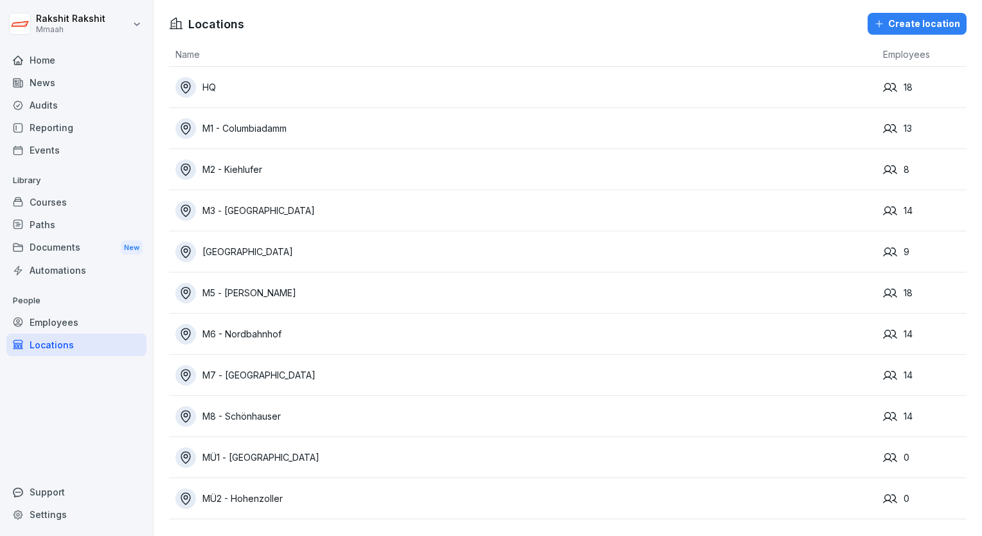
click at [360, 302] on div "M5 - [PERSON_NAME]" at bounding box center [525, 293] width 701 height 21
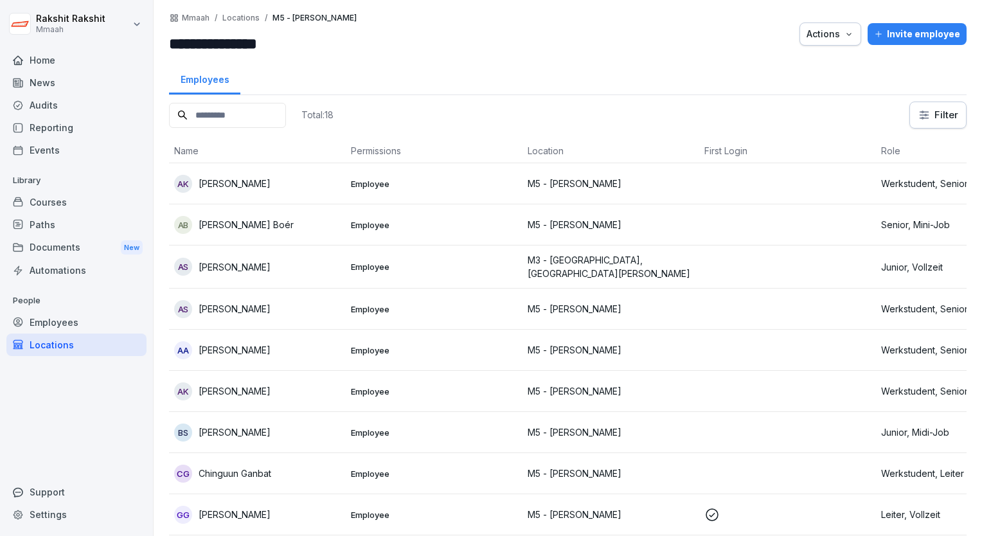
click at [286, 112] on input at bounding box center [227, 115] width 117 height 25
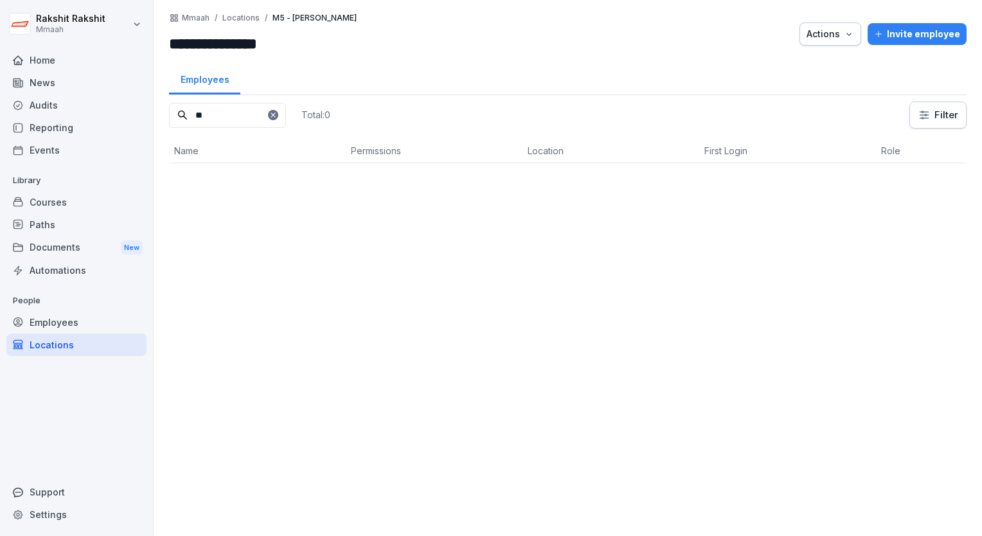
type input "*"
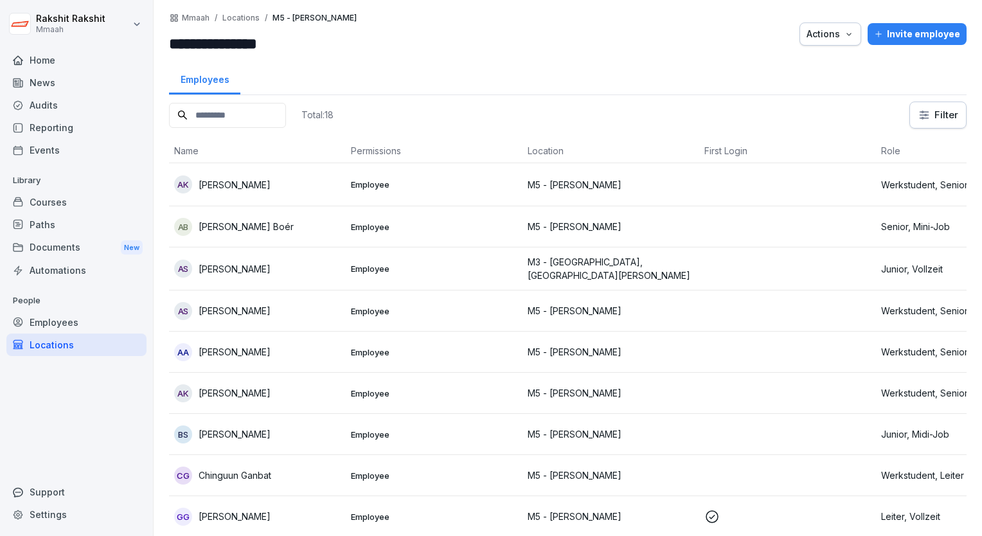
click at [87, 340] on div "Locations" at bounding box center [76, 344] width 140 height 22
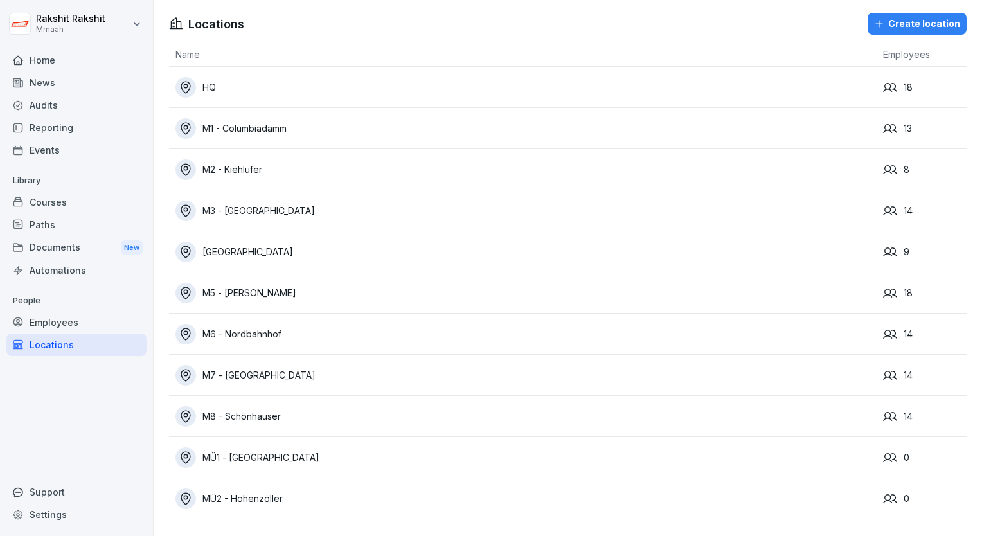
click at [54, 61] on div "Home" at bounding box center [76, 60] width 140 height 22
